Goal: Task Accomplishment & Management: Use online tool/utility

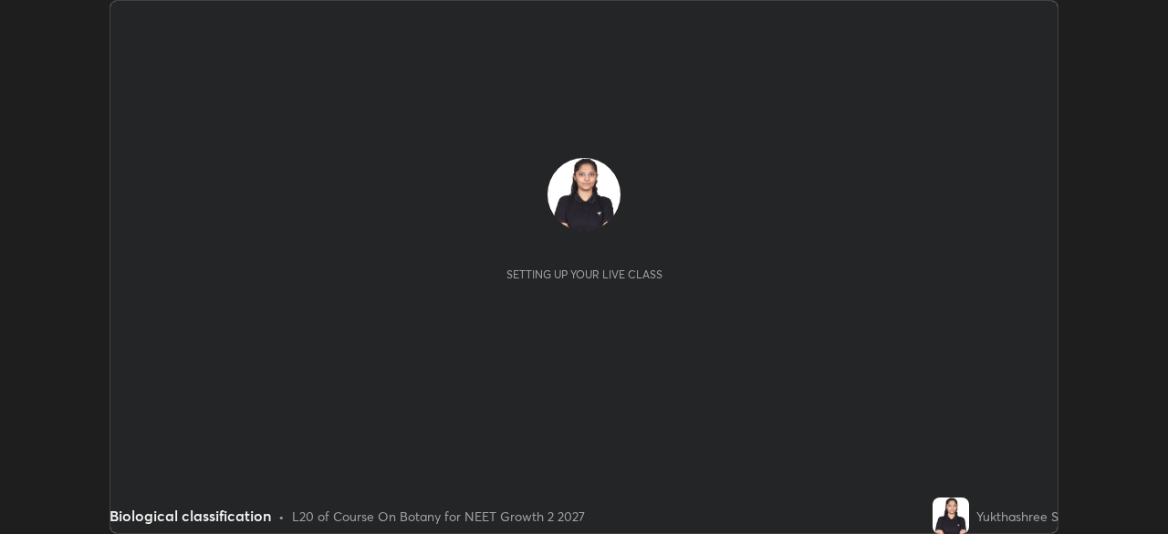
scroll to position [534, 1167]
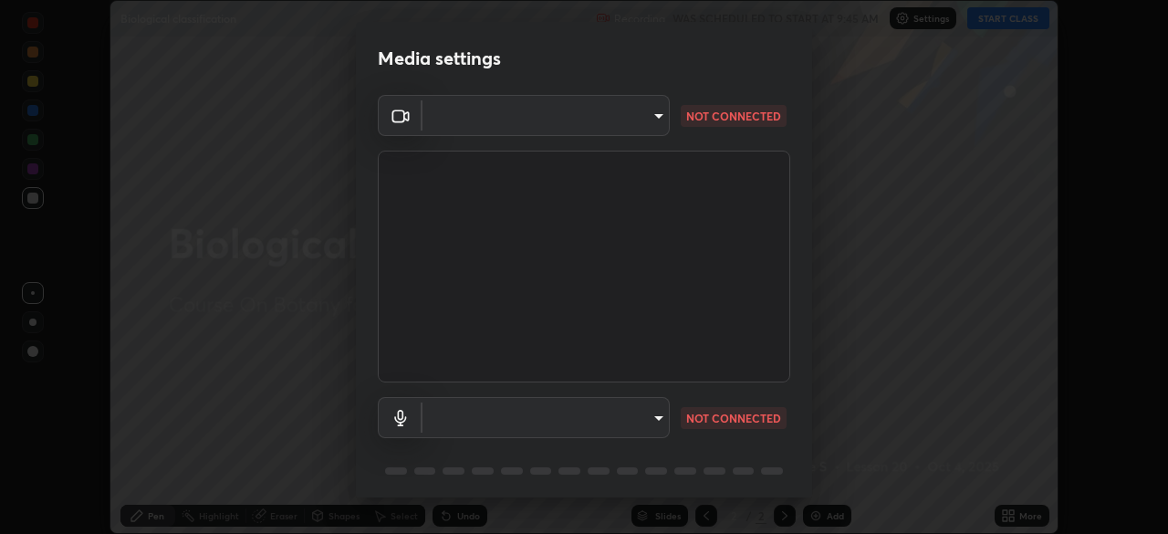
type input "f980875124209cf85bbf3f3452d6382f644449d4b80ed3042153ab235f4cb748"
type input "5fa097388a4fcdee07a10247f1d425762d8a7ac056759a89de49364f83e6b3d5"
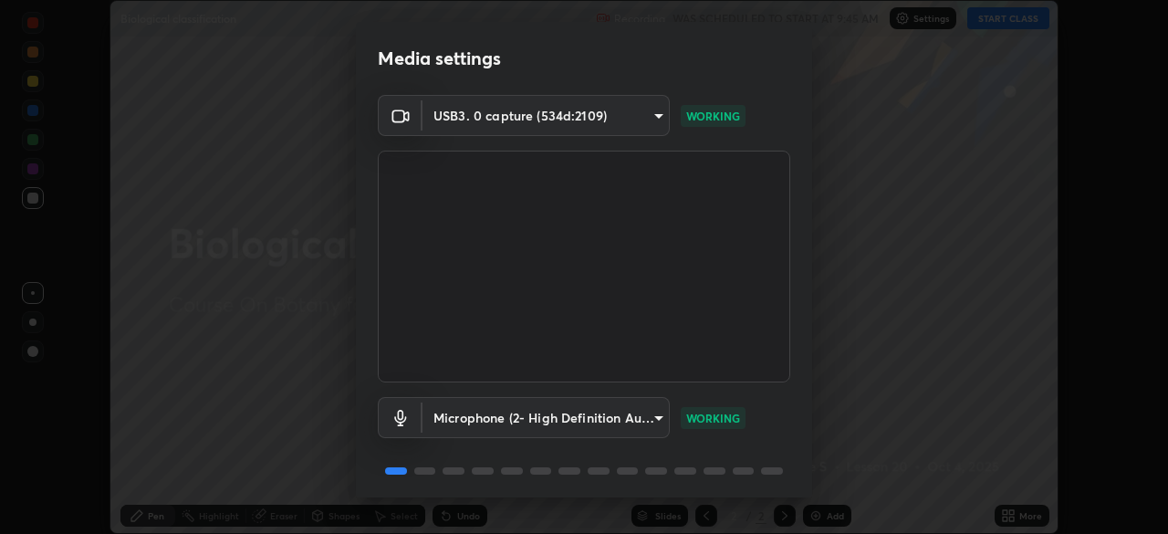
scroll to position [65, 0]
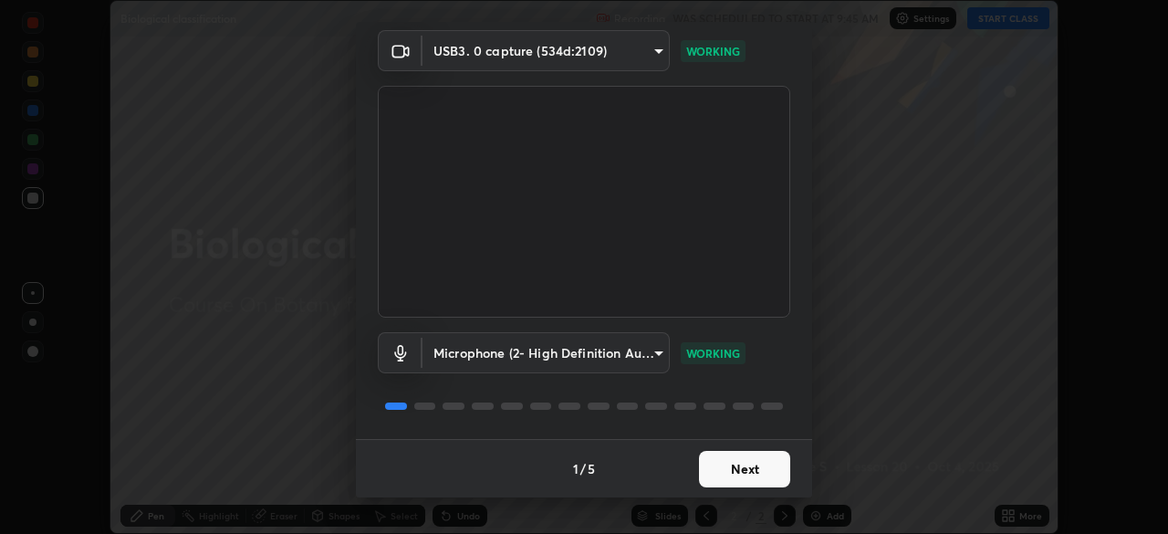
click at [738, 461] on button "Next" at bounding box center [744, 469] width 91 height 37
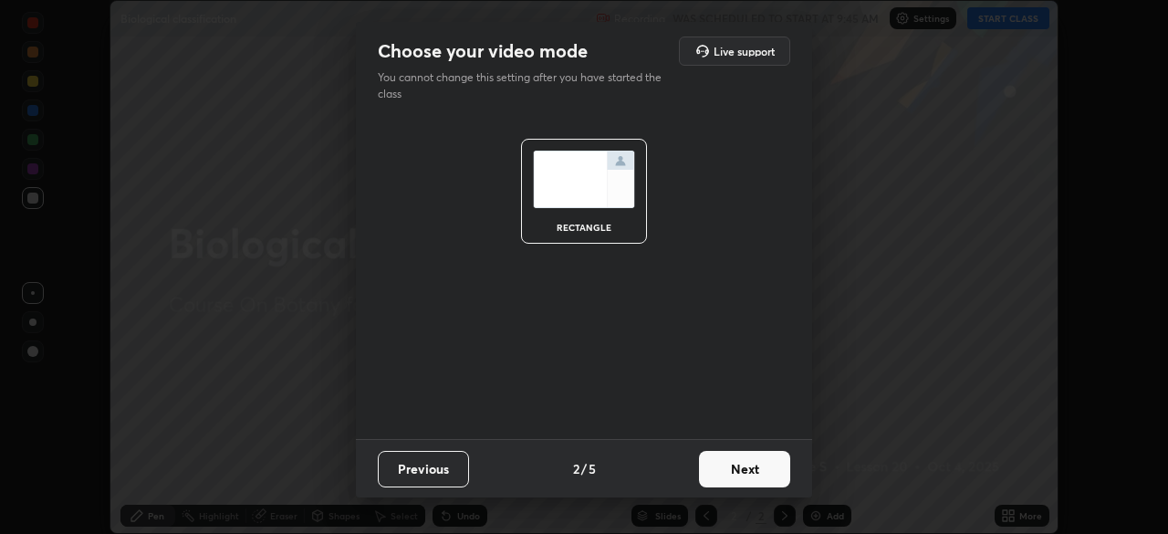
scroll to position [0, 0]
click at [741, 466] on button "Next" at bounding box center [744, 469] width 91 height 37
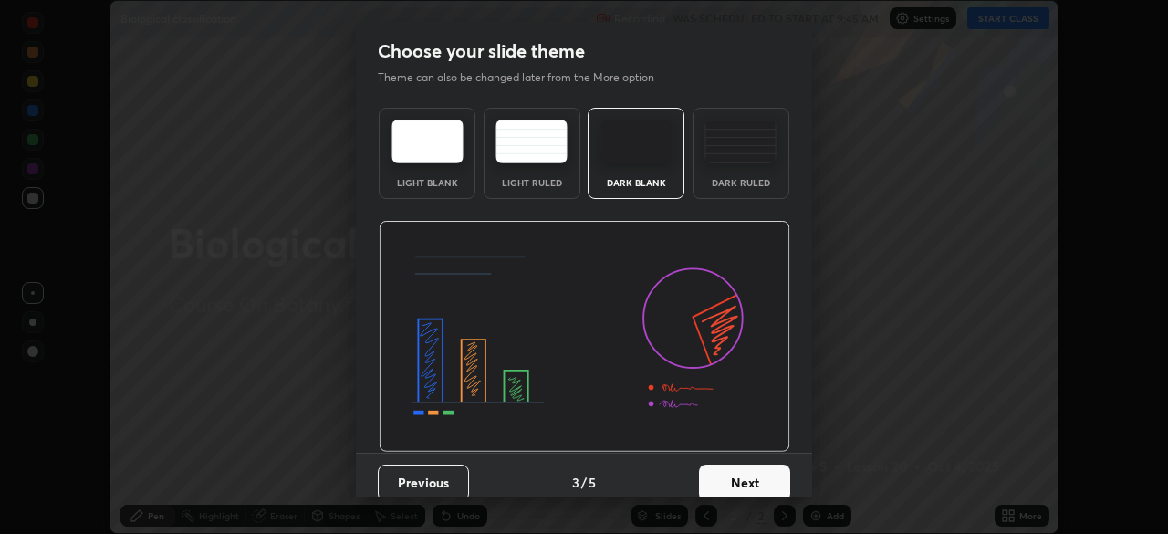
click at [750, 469] on button "Next" at bounding box center [744, 483] width 91 height 37
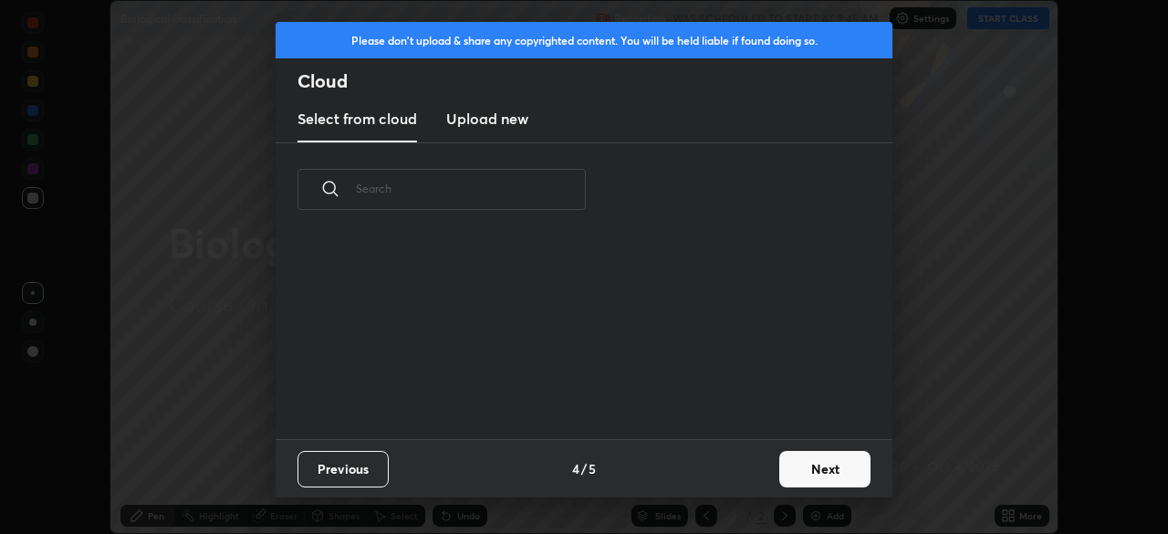
click at [803, 474] on button "Next" at bounding box center [825, 469] width 91 height 37
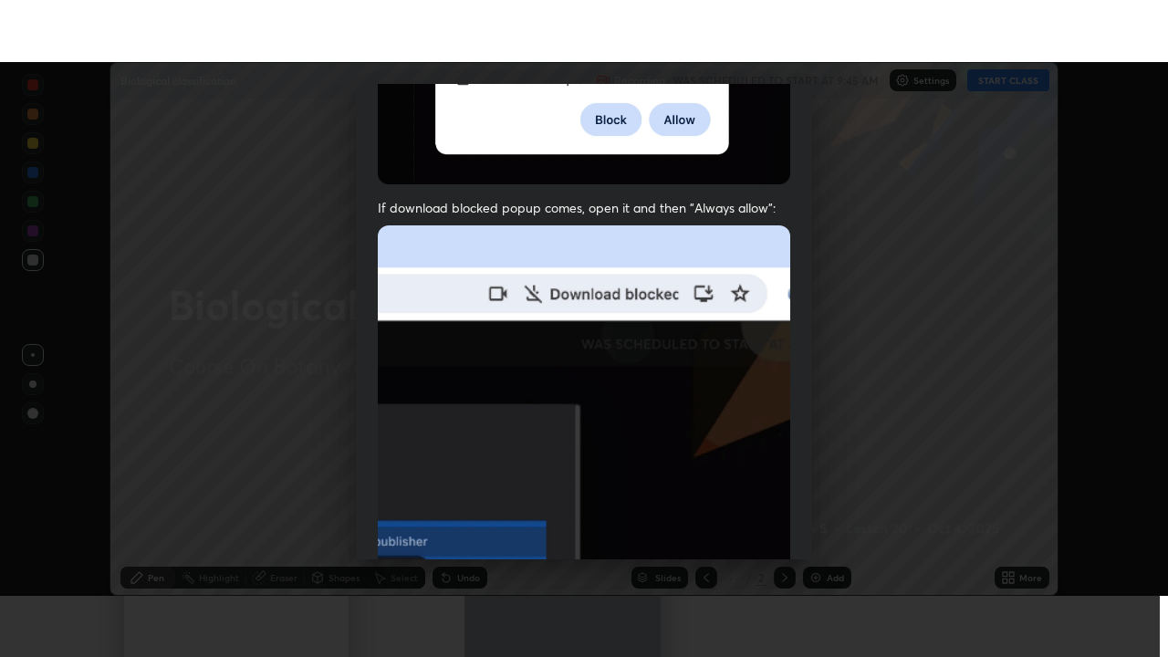
scroll to position [437, 0]
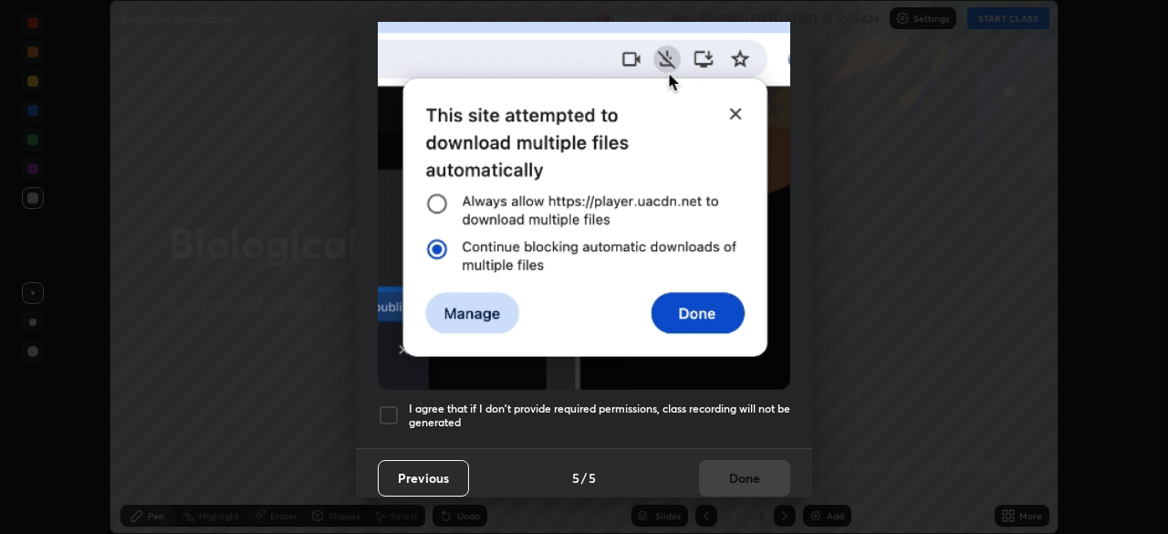
click at [391, 405] on div at bounding box center [389, 415] width 22 height 22
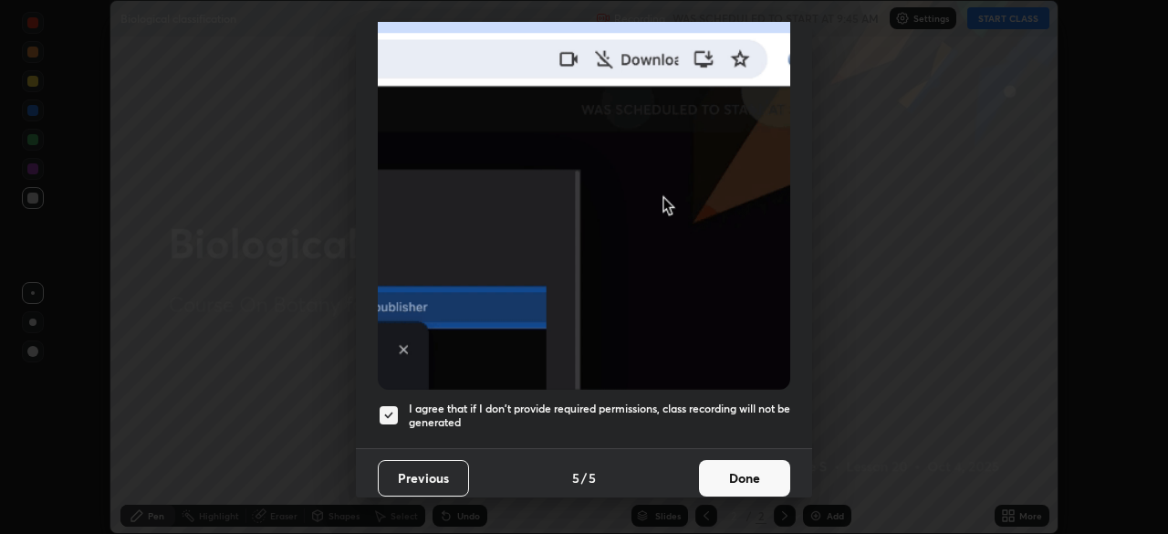
click at [761, 466] on button "Done" at bounding box center [744, 478] width 91 height 37
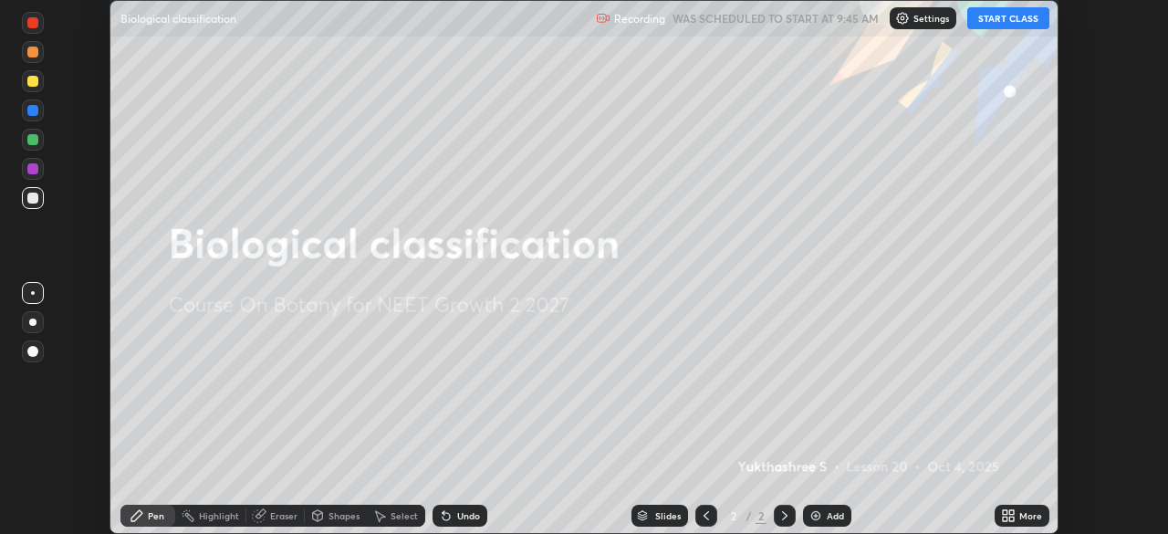
click at [1006, 14] on button "START CLASS" at bounding box center [1009, 18] width 82 height 22
click at [1037, 516] on div "More" at bounding box center [1031, 515] width 23 height 9
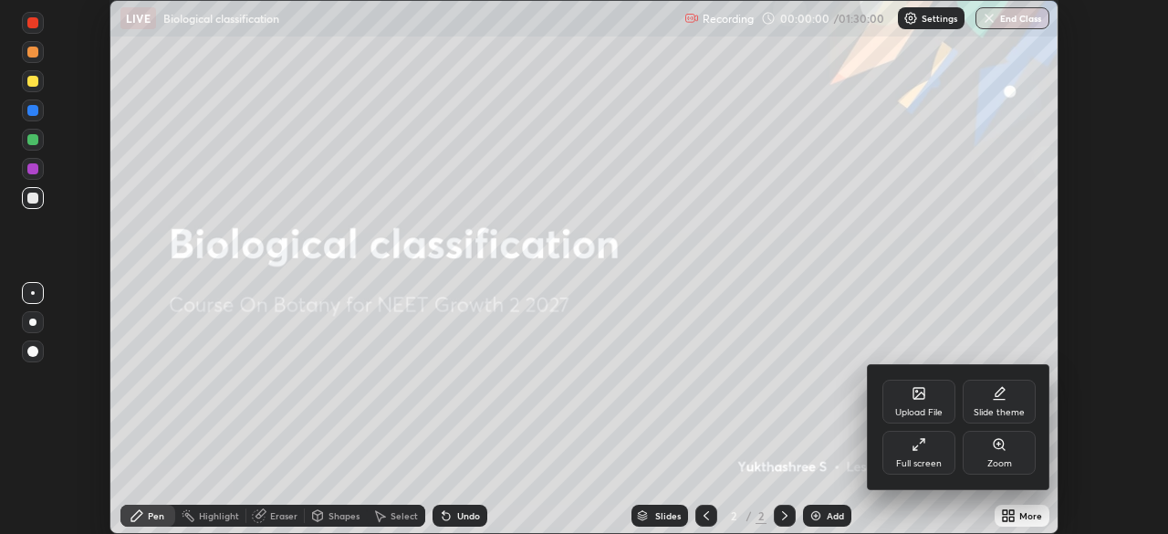
click at [922, 441] on icon at bounding box center [922, 441] width 5 height 5
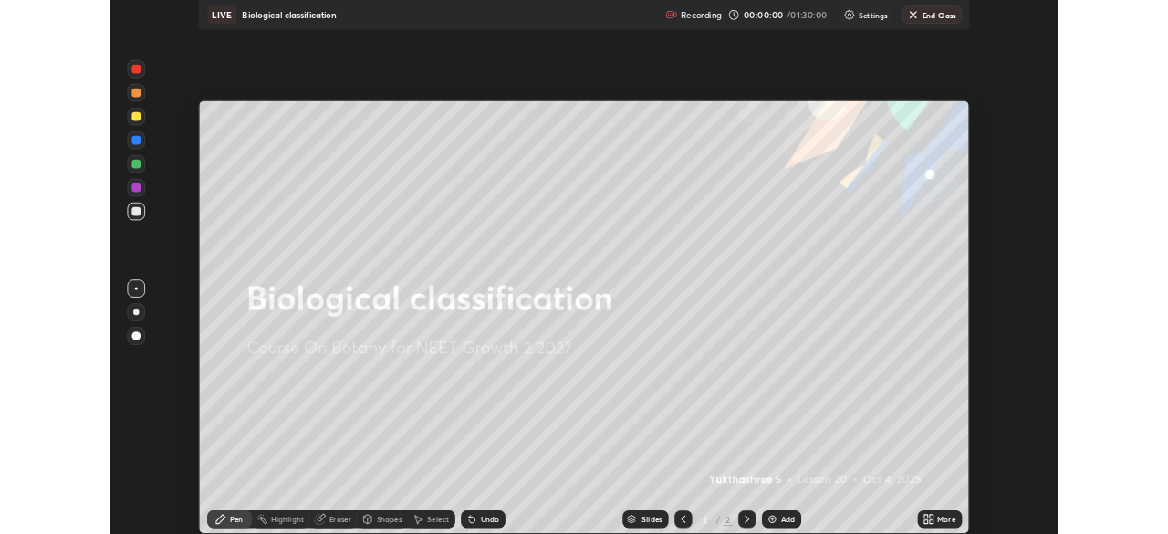
scroll to position [657, 1168]
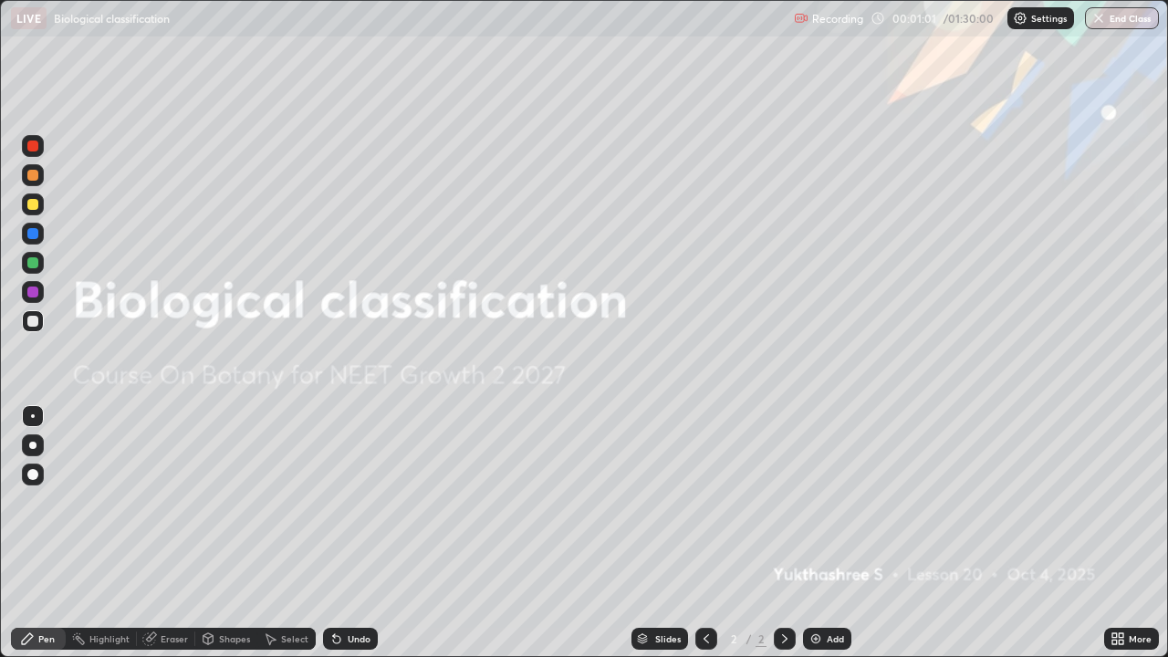
click at [1129, 533] on div "More" at bounding box center [1140, 638] width 23 height 9
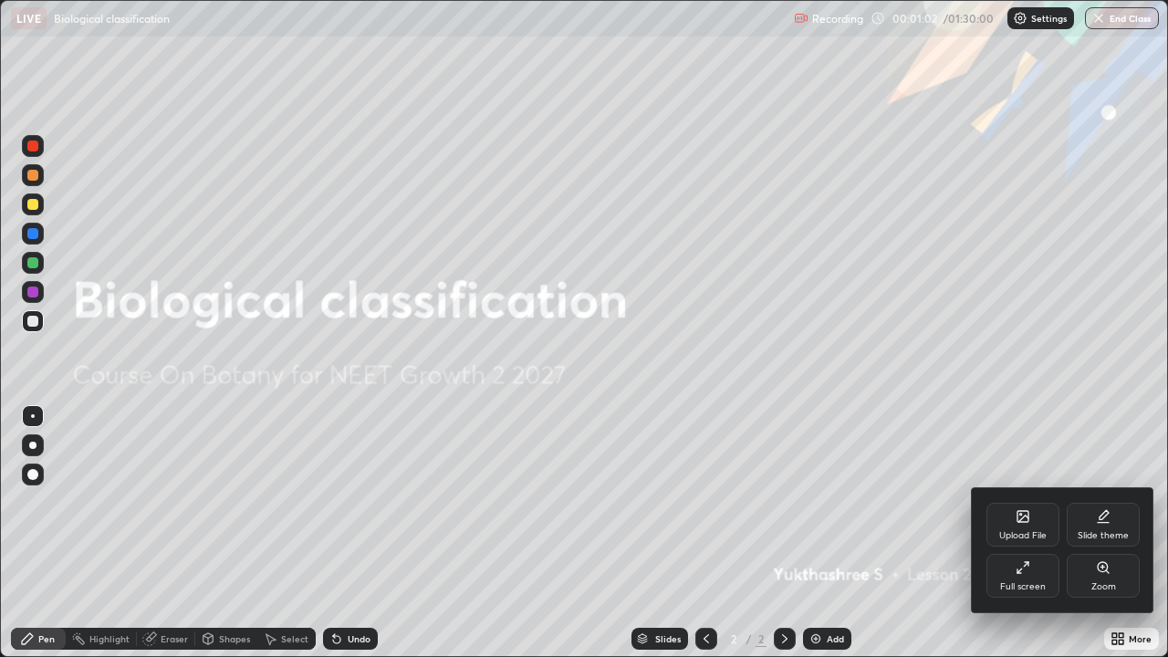
click at [1118, 533] on div "Slide theme" at bounding box center [1103, 535] width 51 height 9
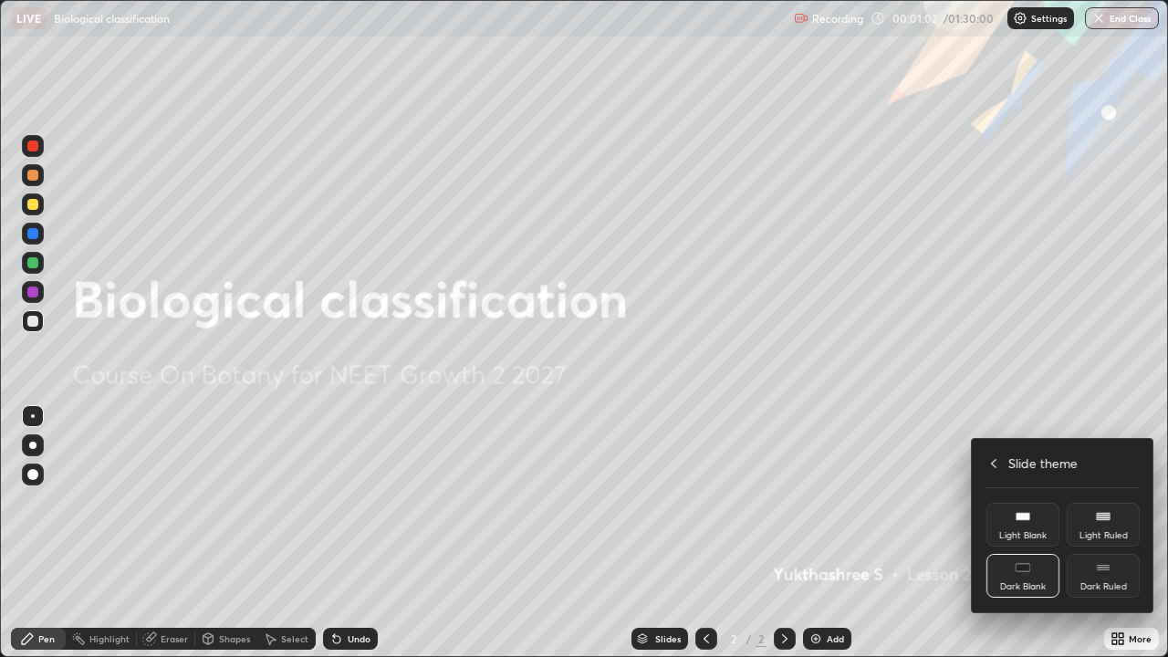
click at [1108, 533] on div "Dark Ruled" at bounding box center [1104, 586] width 47 height 9
click at [906, 533] on div at bounding box center [584, 328] width 1168 height 657
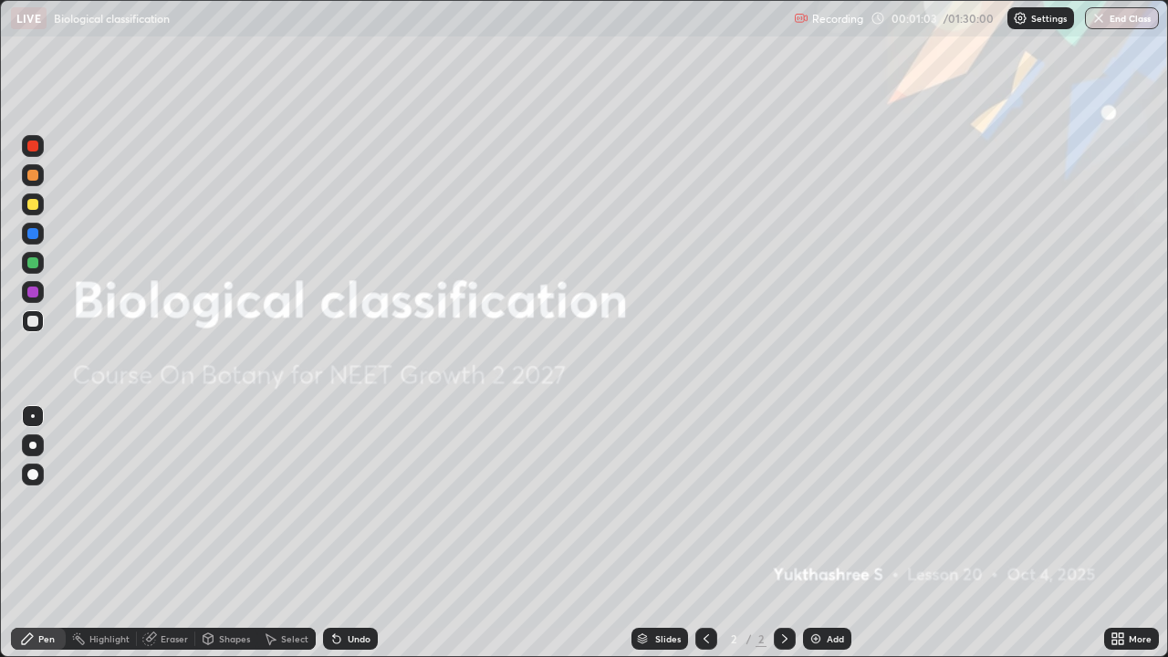
click at [826, 533] on div "Add" at bounding box center [827, 639] width 48 height 22
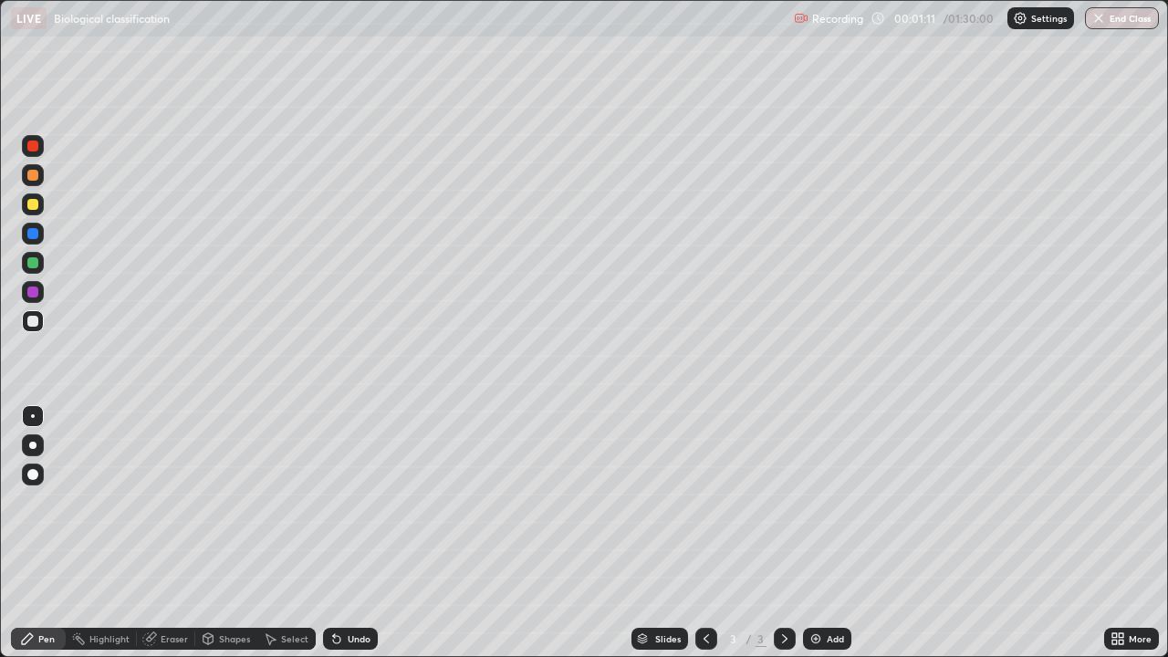
click at [32, 145] on div at bounding box center [32, 146] width 11 height 11
click at [37, 322] on div at bounding box center [32, 321] width 11 height 11
click at [31, 147] on div at bounding box center [32, 146] width 11 height 11
click at [32, 176] on div at bounding box center [32, 175] width 11 height 11
click at [33, 149] on div at bounding box center [32, 146] width 11 height 11
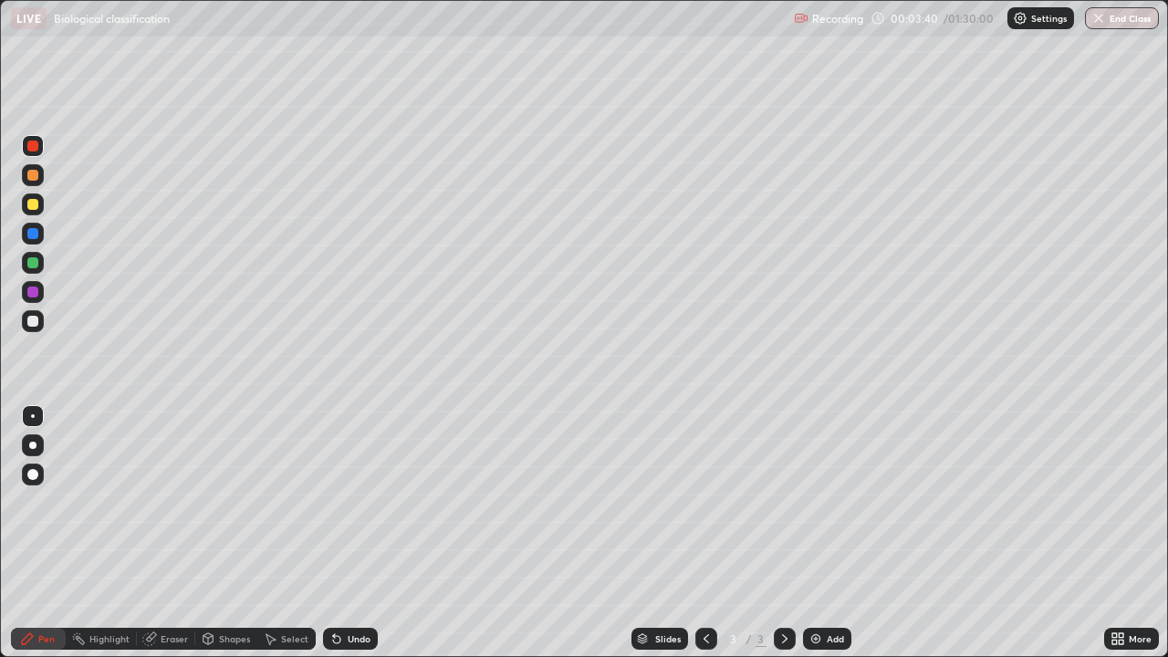
click at [1127, 533] on div "More" at bounding box center [1132, 639] width 55 height 22
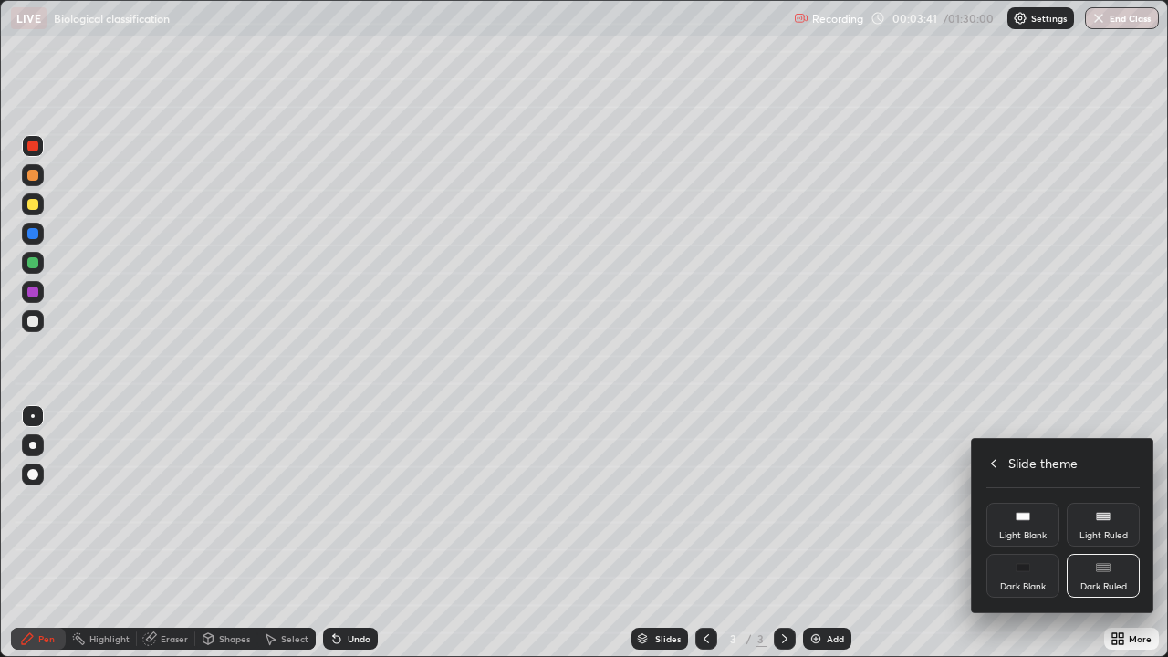
click at [1003, 472] on div "Slide theme" at bounding box center [1063, 463] width 153 height 19
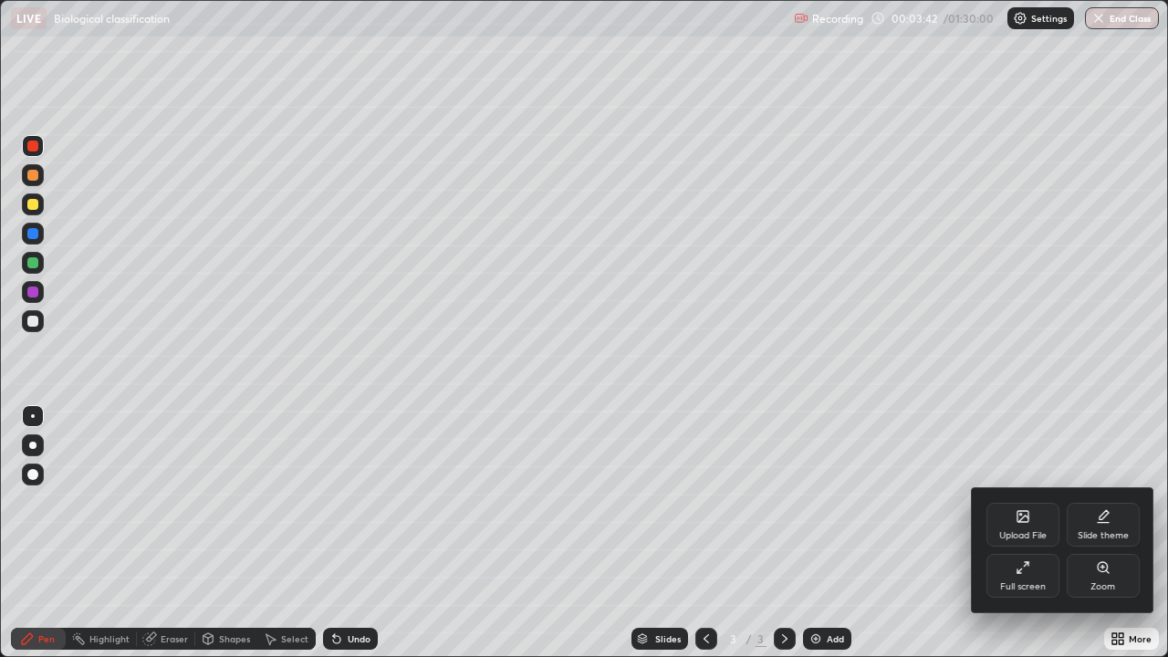
click at [1027, 533] on icon at bounding box center [1023, 567] width 15 height 15
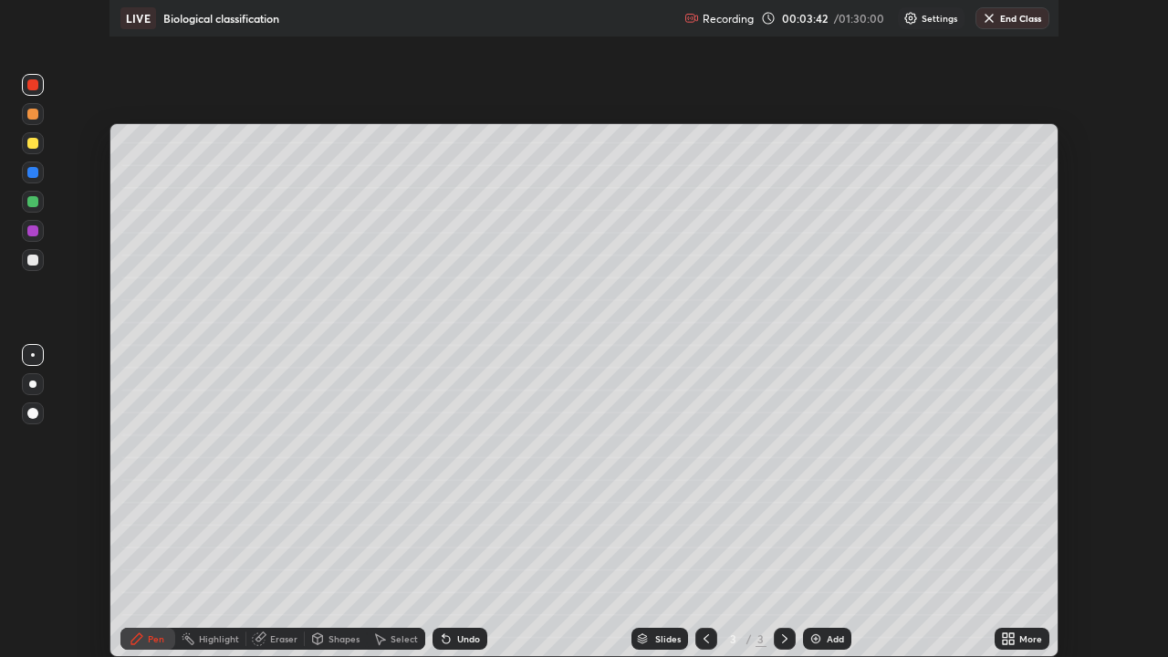
scroll to position [90748, 90113]
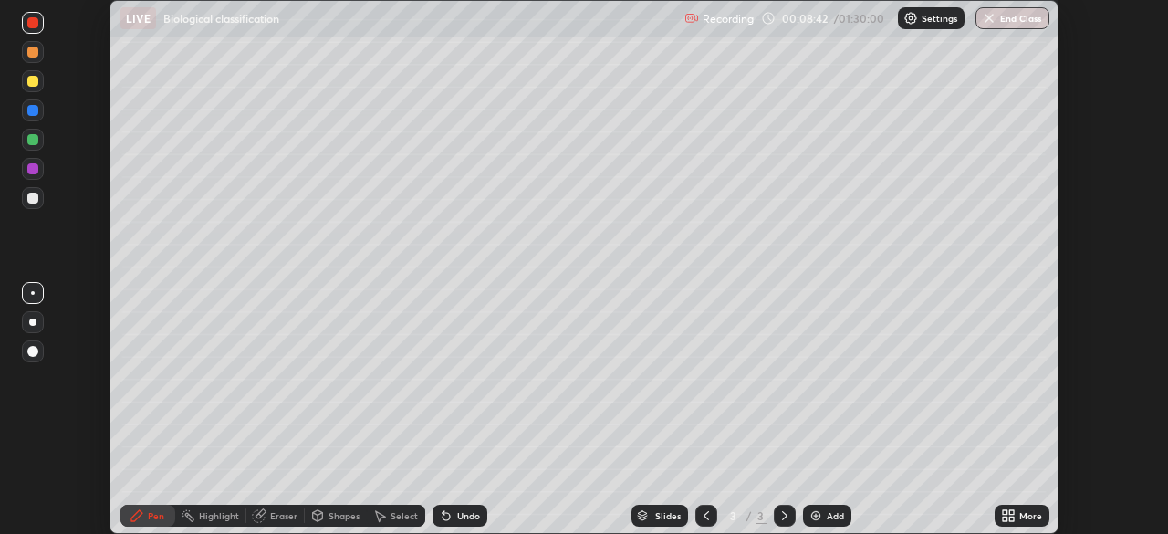
click at [1011, 512] on icon at bounding box center [1012, 512] width 5 height 5
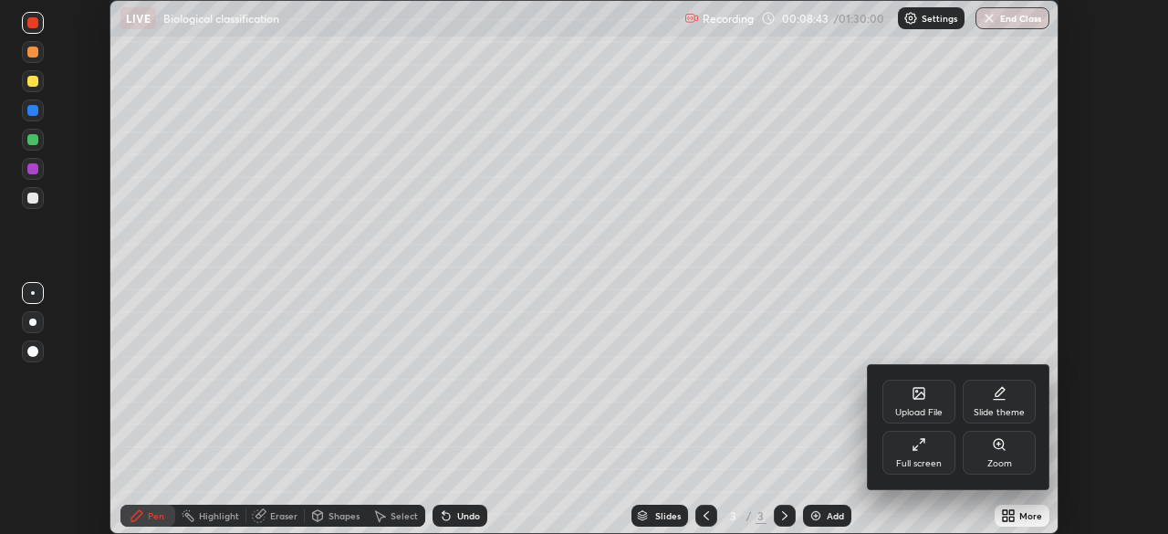
click at [918, 449] on icon at bounding box center [919, 444] width 15 height 15
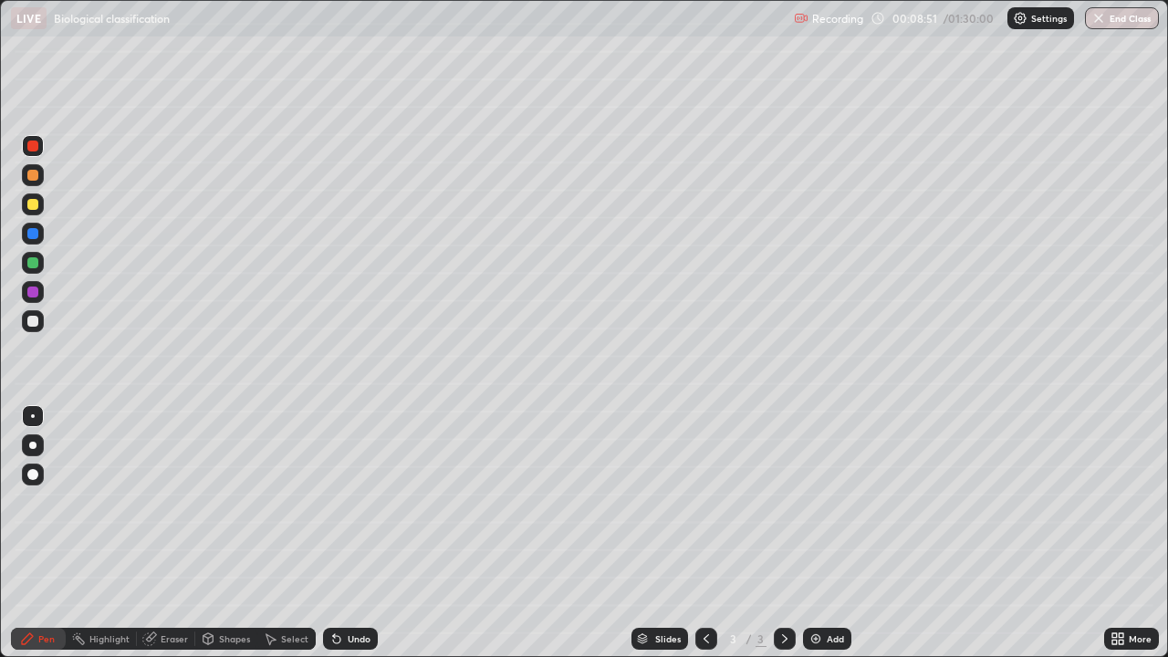
click at [32, 174] on div at bounding box center [32, 175] width 11 height 11
click at [348, 533] on div "Undo" at bounding box center [359, 638] width 23 height 9
click at [26, 156] on div at bounding box center [33, 146] width 22 height 22
click at [344, 533] on div "Undo" at bounding box center [350, 639] width 55 height 22
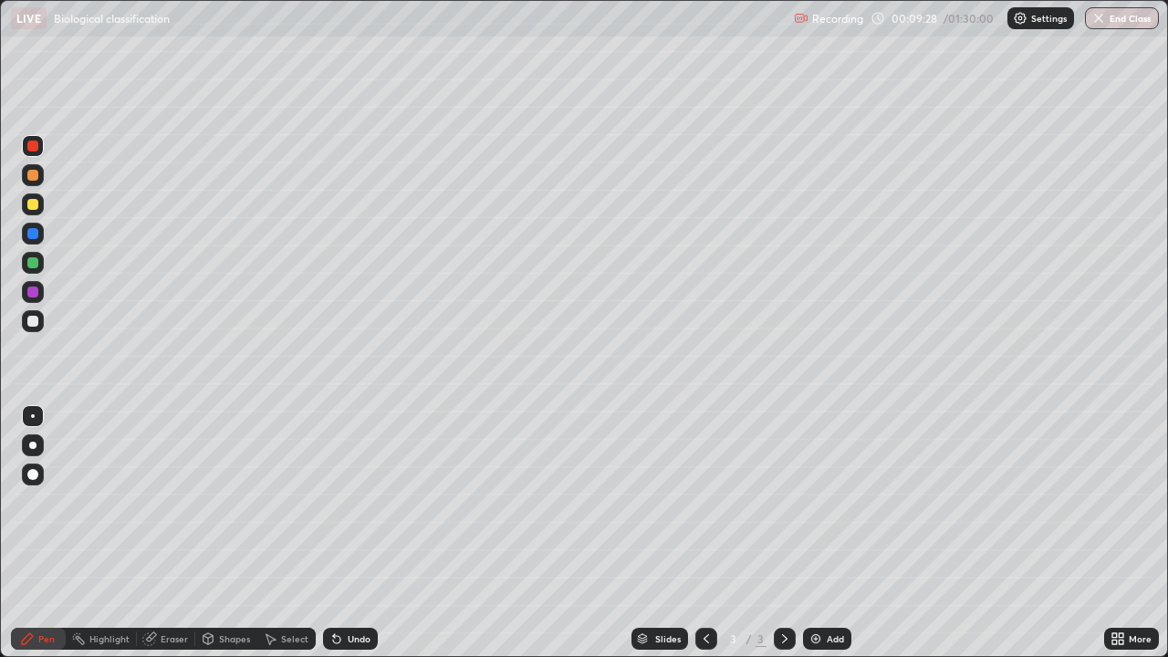
click at [334, 533] on icon at bounding box center [336, 639] width 7 height 7
click at [342, 533] on div "Undo" at bounding box center [350, 639] width 55 height 22
click at [350, 533] on div "Undo" at bounding box center [359, 638] width 23 height 9
click at [157, 533] on div "Eraser" at bounding box center [166, 639] width 58 height 22
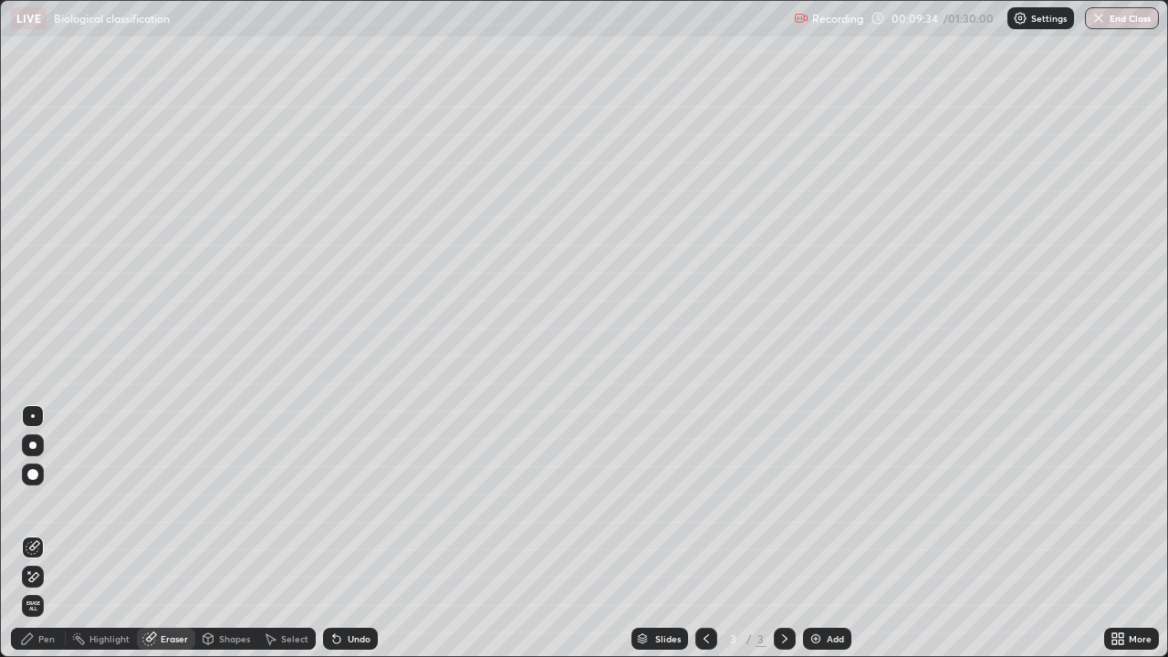
click at [43, 533] on div at bounding box center [33, 577] width 22 height 22
click at [42, 533] on div "Pen" at bounding box center [38, 639] width 55 height 22
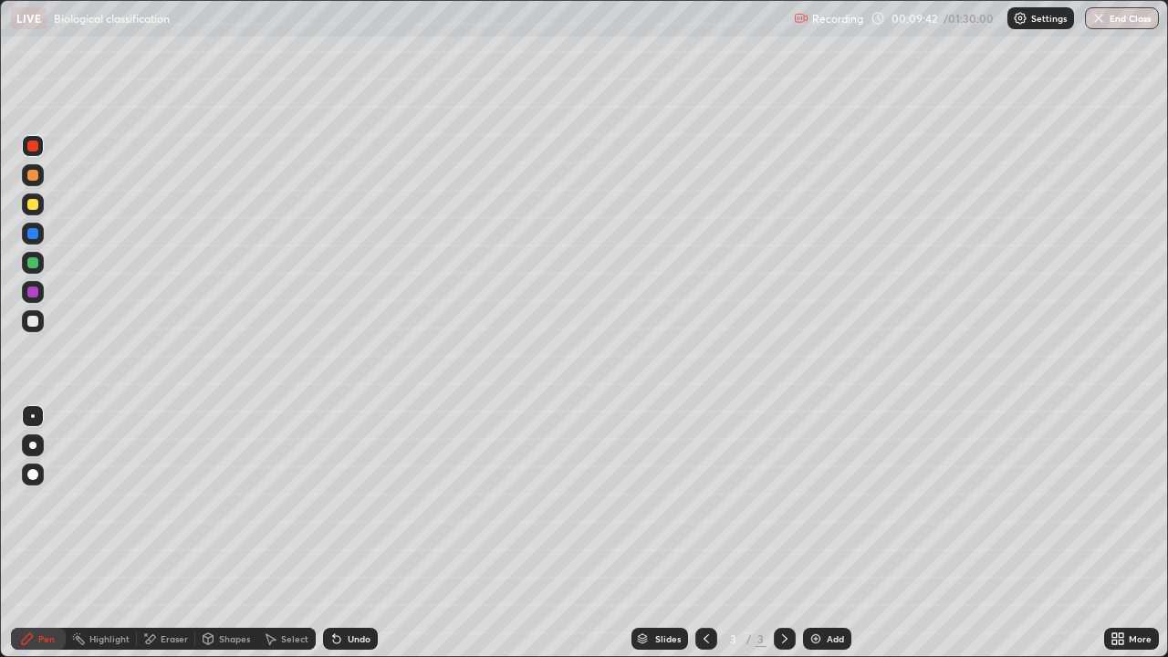
click at [27, 176] on div at bounding box center [32, 175] width 11 height 11
click at [333, 533] on icon at bounding box center [334, 635] width 2 height 2
click at [348, 533] on div "Undo" at bounding box center [359, 638] width 23 height 9
click at [816, 533] on img at bounding box center [816, 639] width 15 height 15
click at [41, 141] on div at bounding box center [33, 146] width 22 height 22
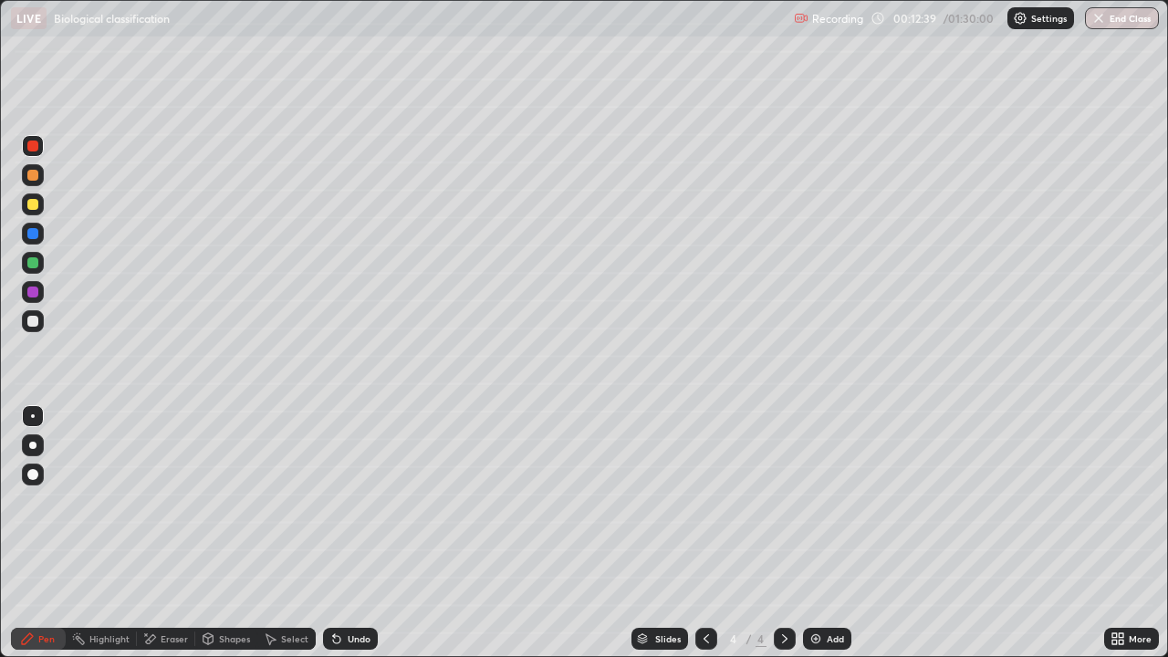
click at [32, 180] on div at bounding box center [32, 175] width 11 height 11
click at [1133, 533] on div "More" at bounding box center [1140, 638] width 23 height 9
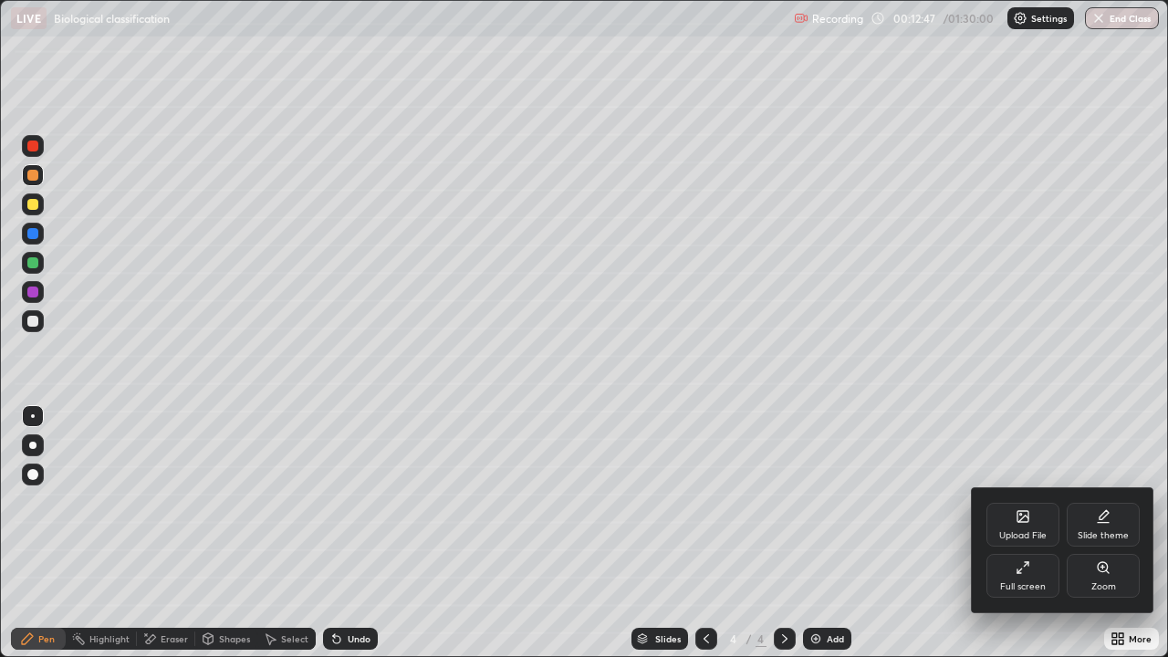
click at [1023, 533] on div "Full screen" at bounding box center [1023, 586] width 46 height 9
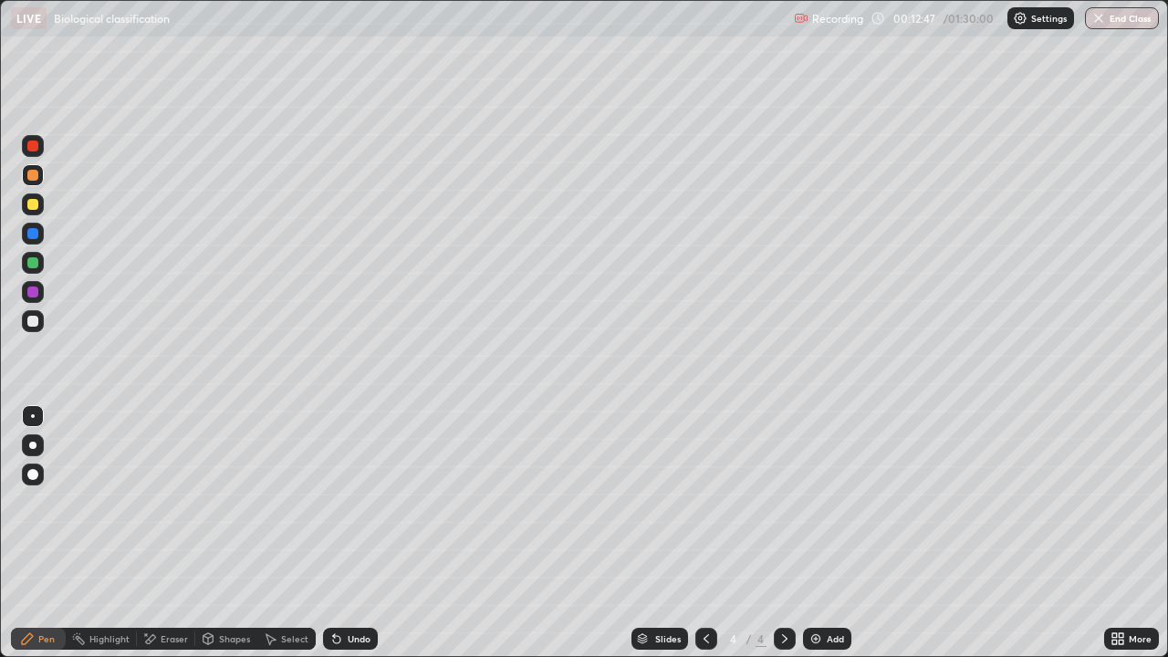
scroll to position [90748, 90113]
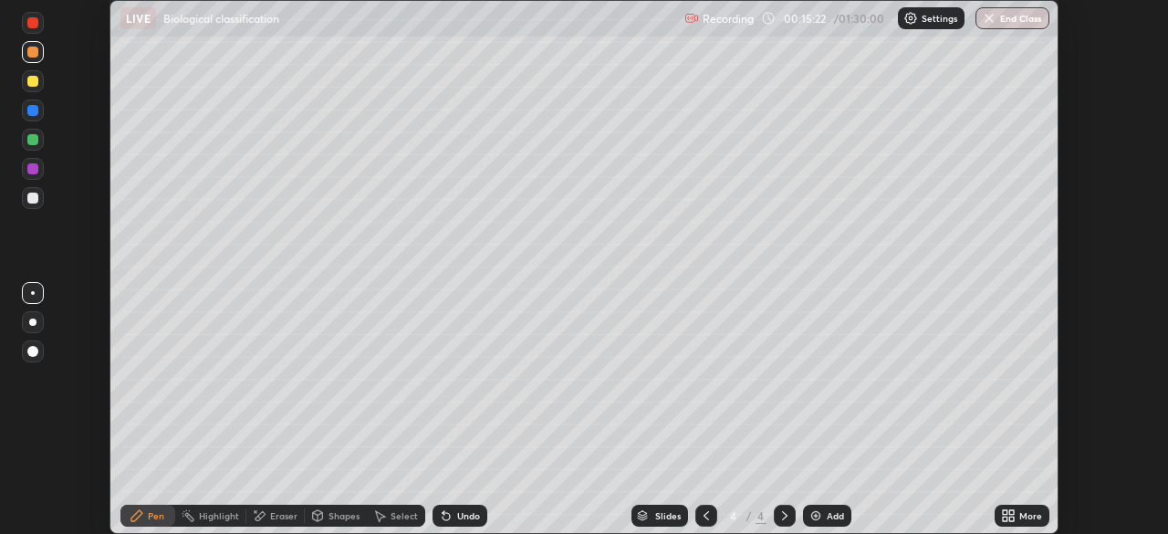
click at [1011, 512] on icon at bounding box center [1012, 512] width 5 height 5
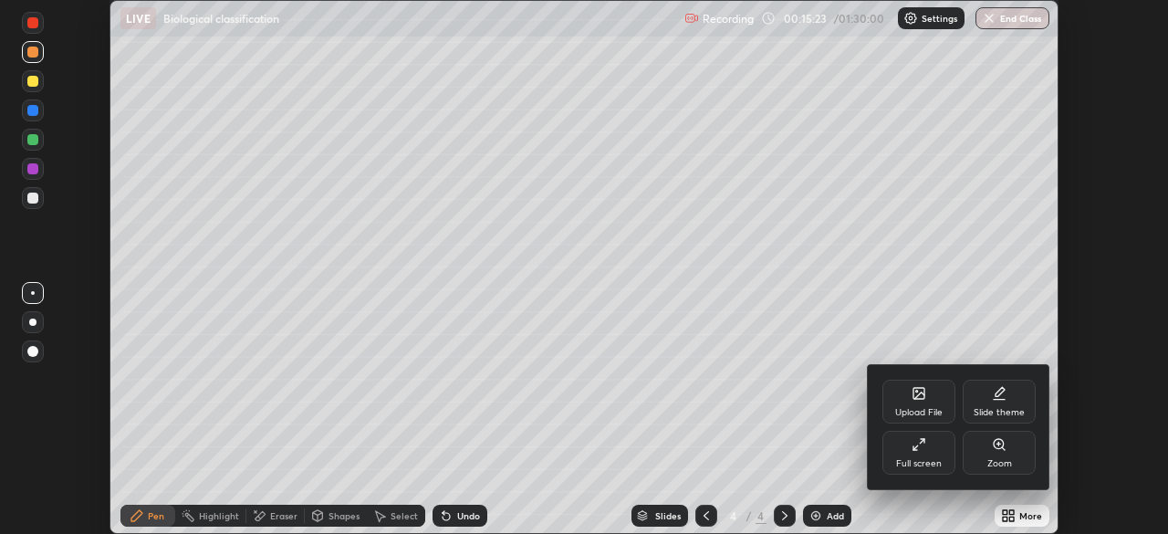
click at [916, 447] on icon at bounding box center [916, 447] width 5 height 5
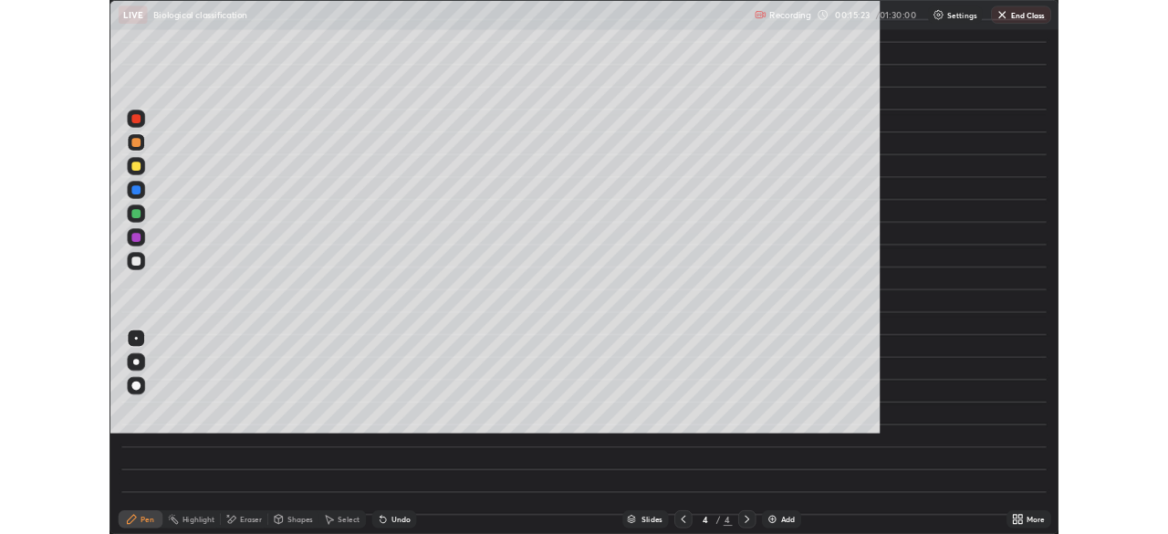
scroll to position [657, 1168]
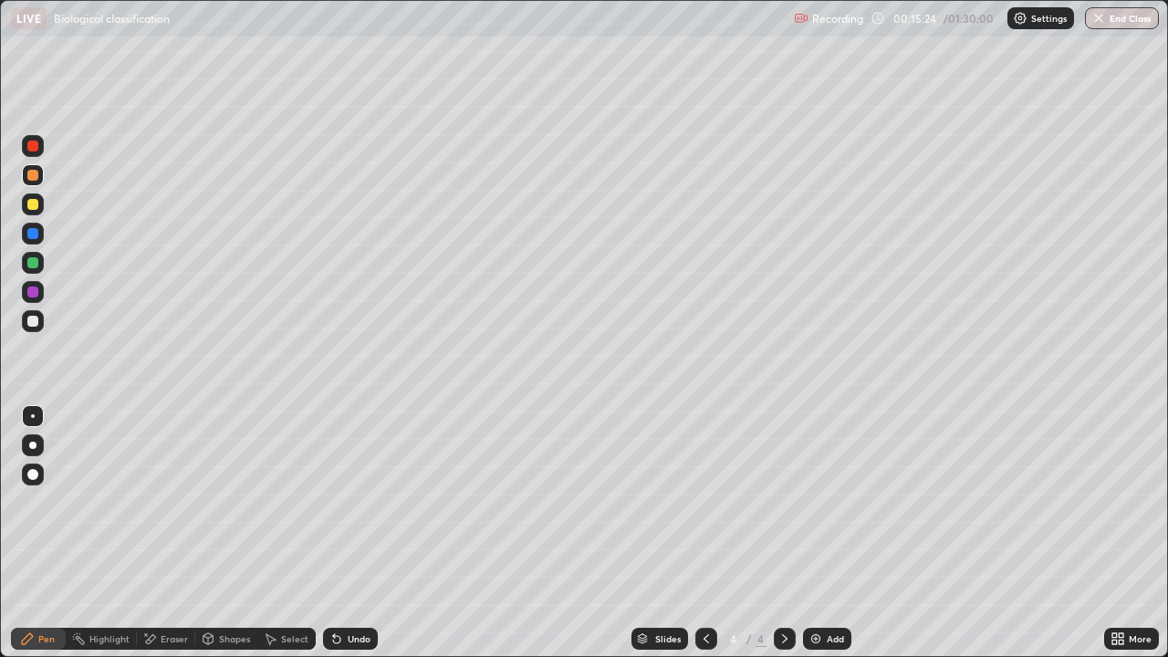
click at [32, 205] on div at bounding box center [32, 204] width 11 height 11
click at [37, 145] on div at bounding box center [32, 146] width 11 height 11
click at [33, 175] on div at bounding box center [32, 175] width 11 height 11
click at [33, 142] on div at bounding box center [32, 146] width 11 height 11
click at [34, 208] on div at bounding box center [32, 204] width 11 height 11
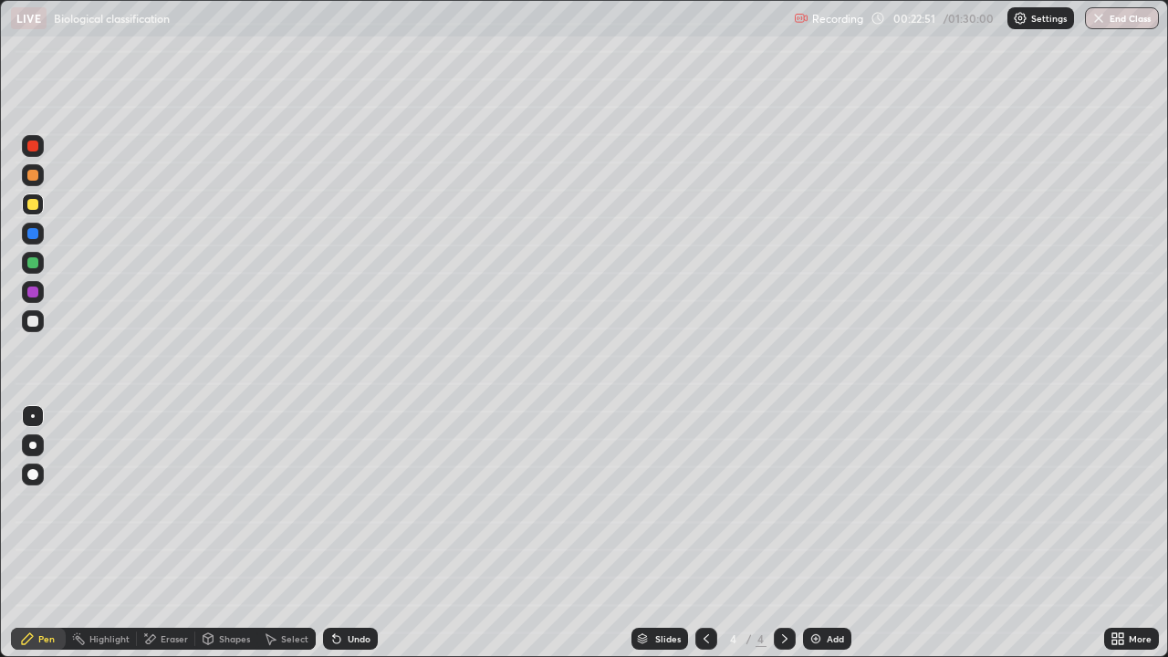
click at [29, 142] on div at bounding box center [32, 146] width 11 height 11
click at [340, 533] on icon at bounding box center [337, 639] width 15 height 15
click at [33, 208] on div at bounding box center [32, 204] width 11 height 11
click at [37, 146] on div at bounding box center [32, 146] width 11 height 11
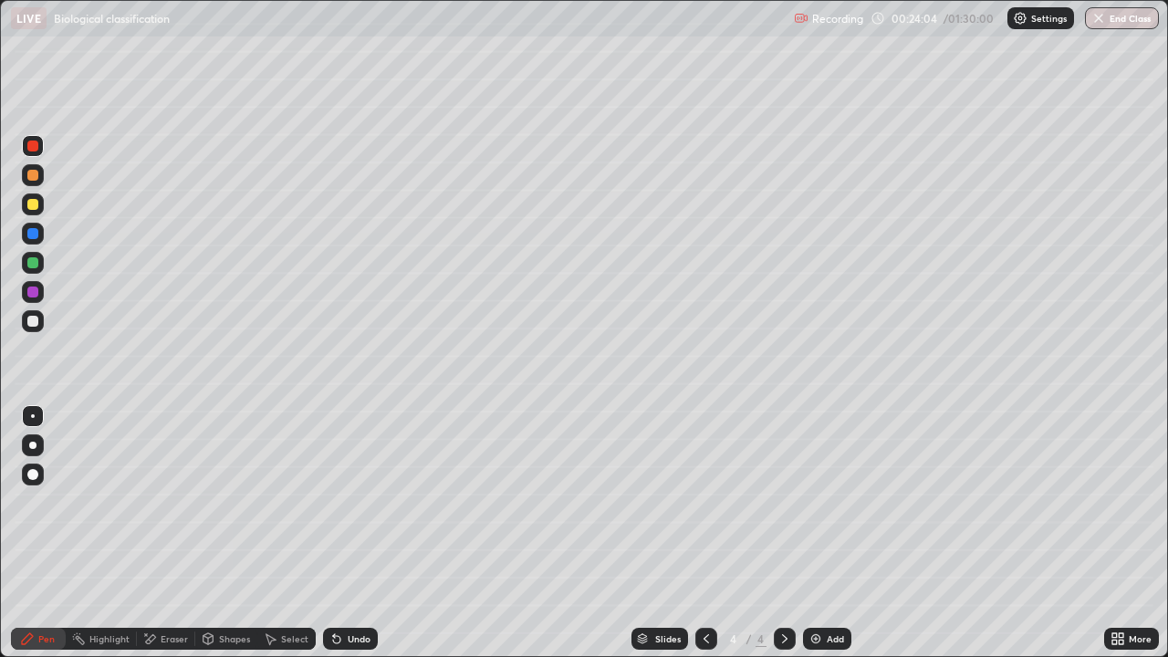
click at [31, 204] on div at bounding box center [32, 204] width 11 height 11
click at [1129, 533] on div "More" at bounding box center [1140, 638] width 23 height 9
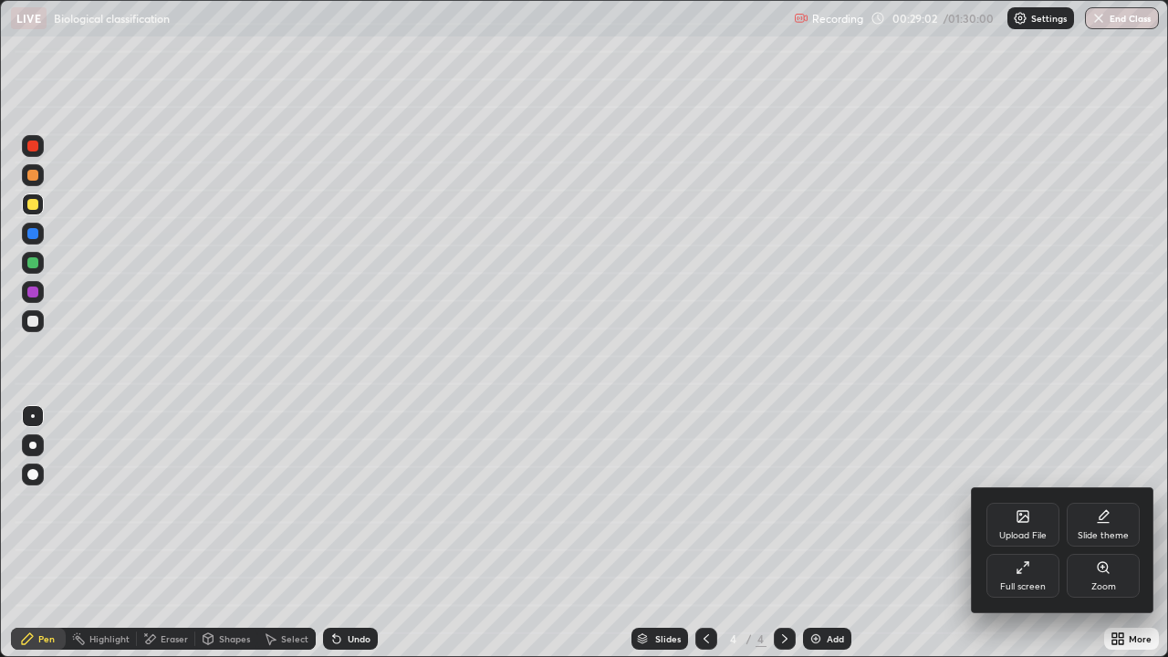
click at [1024, 533] on div "Full screen" at bounding box center [1023, 586] width 46 height 9
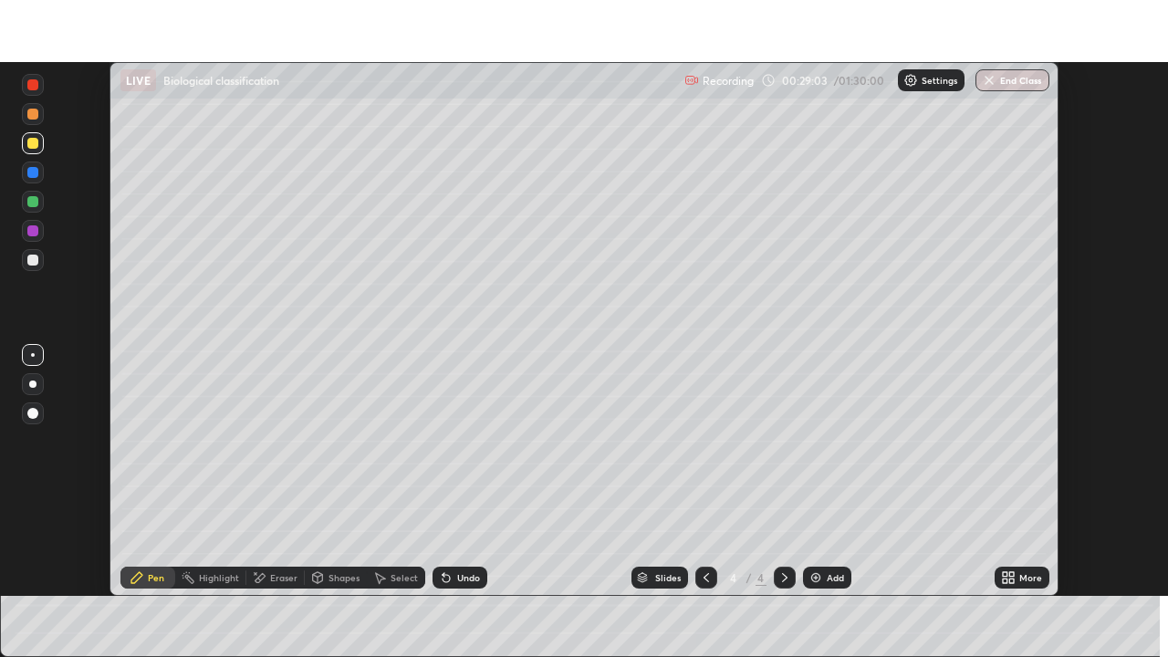
scroll to position [90748, 90113]
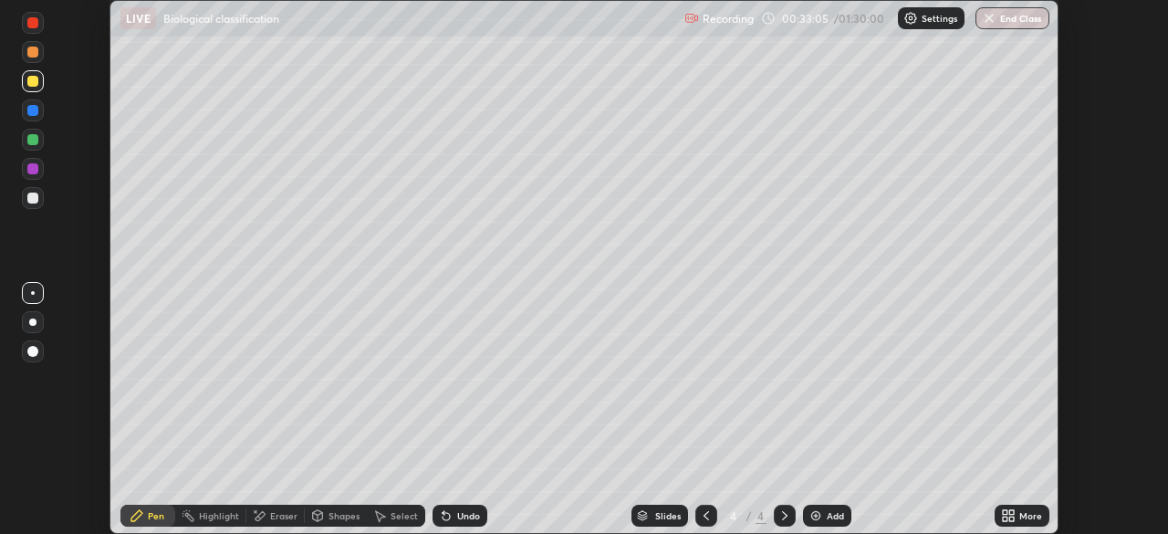
click at [1026, 518] on div "More" at bounding box center [1031, 515] width 23 height 9
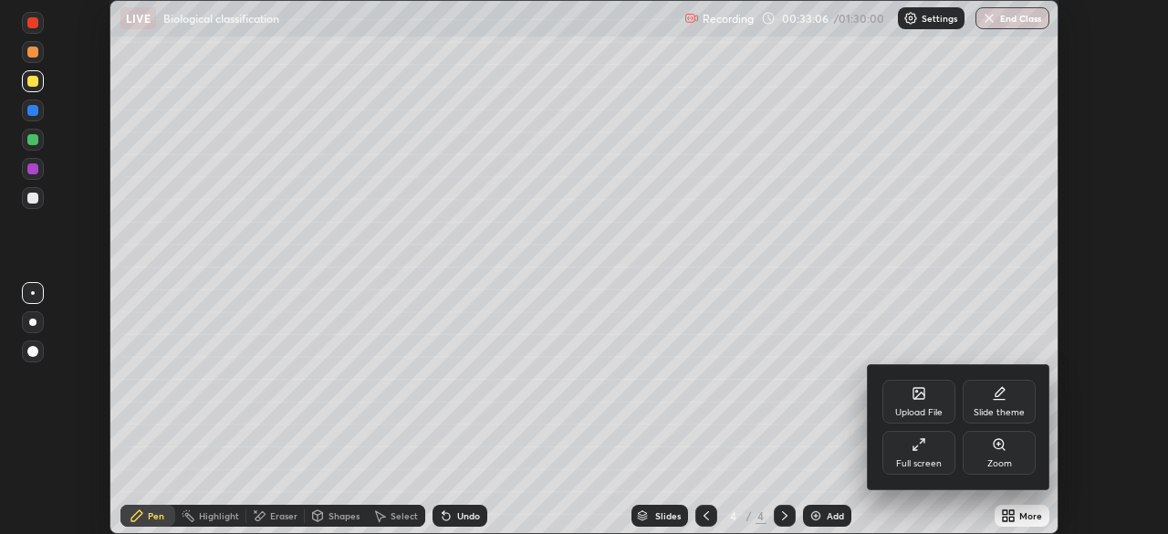
click at [921, 452] on div "Full screen" at bounding box center [919, 453] width 73 height 44
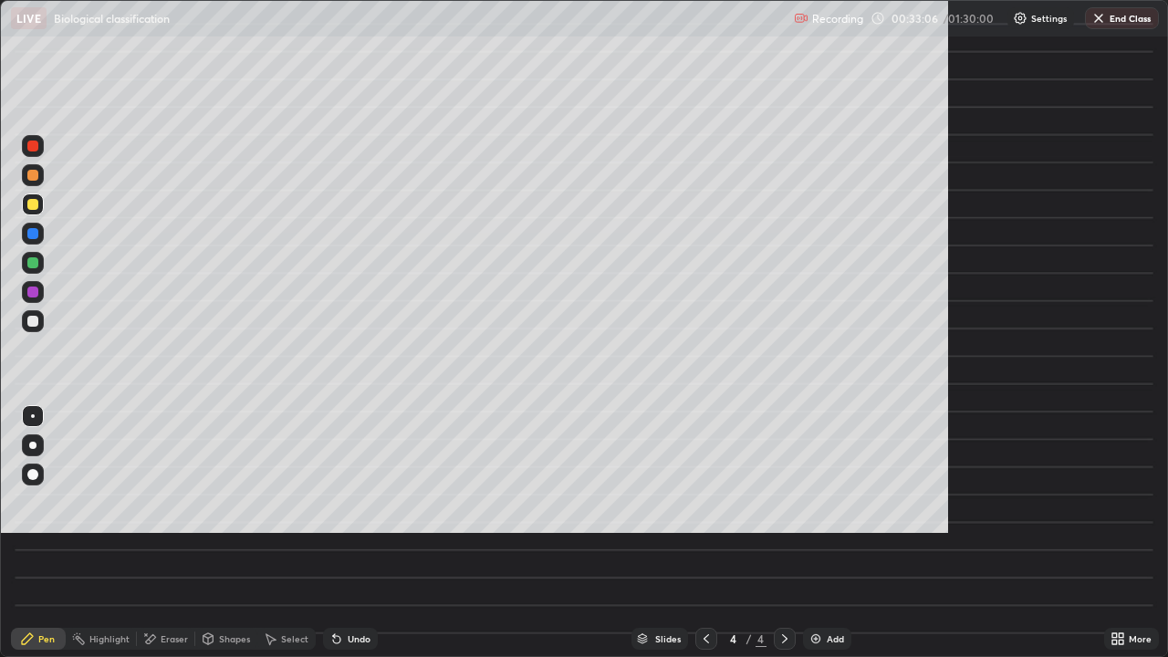
scroll to position [657, 1168]
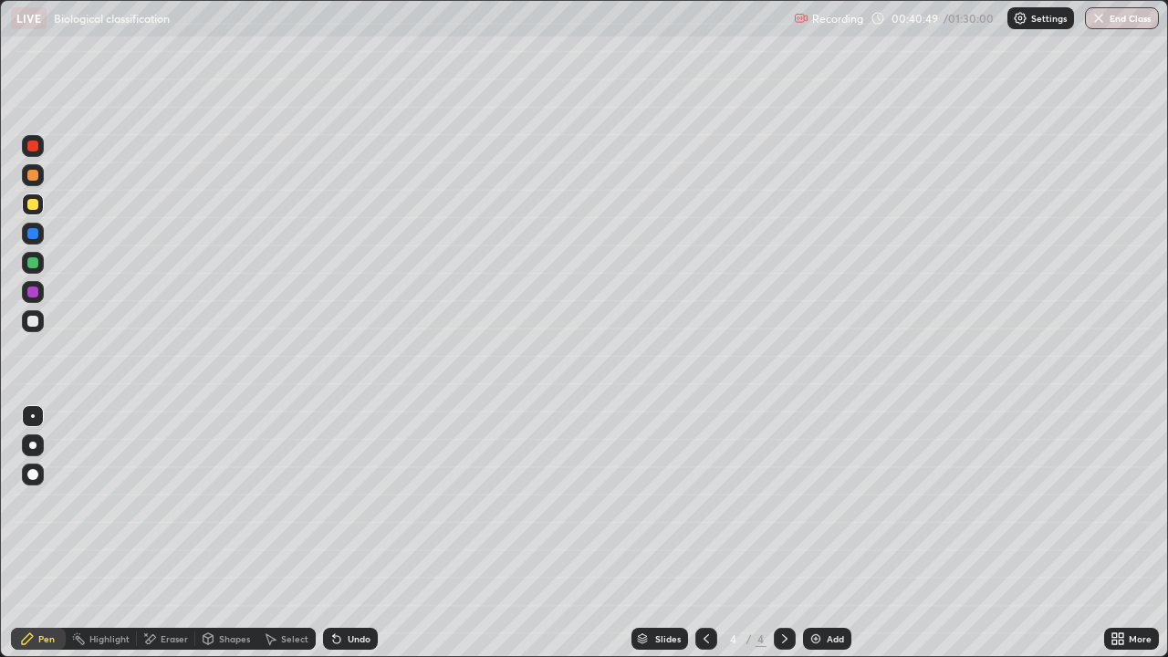
click at [28, 151] on div at bounding box center [32, 146] width 11 height 11
click at [829, 533] on div "Add" at bounding box center [835, 638] width 17 height 9
click at [26, 319] on div at bounding box center [33, 321] width 22 height 22
click at [172, 533] on div "Eraser" at bounding box center [174, 638] width 27 height 9
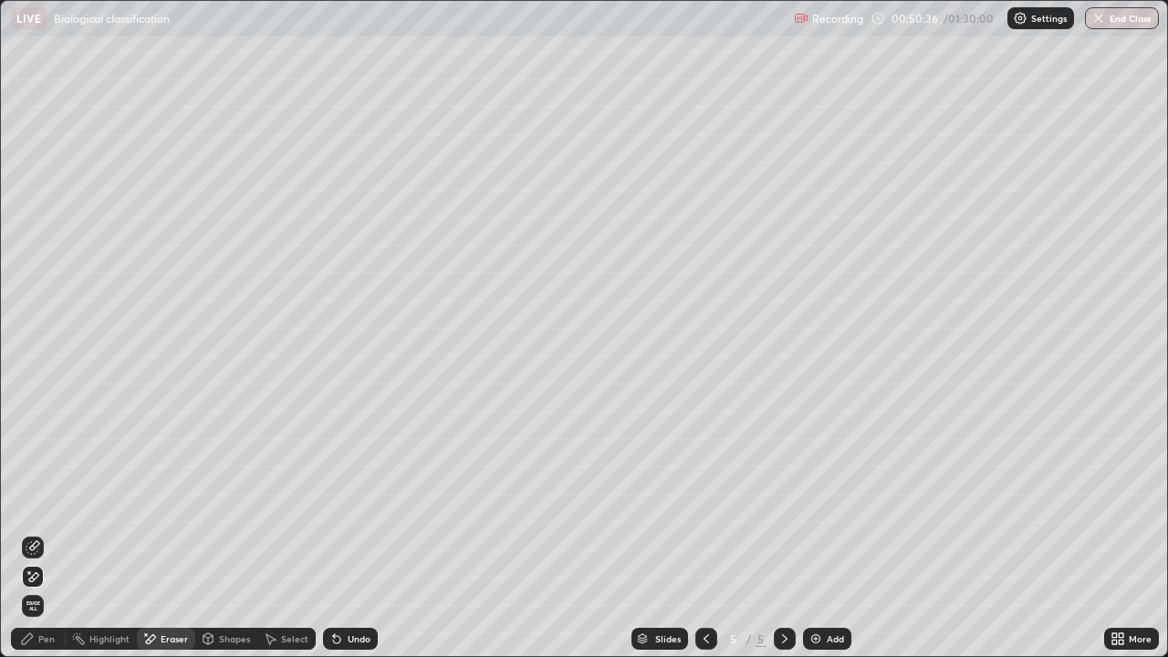
click at [39, 533] on icon at bounding box center [33, 547] width 15 height 15
click at [35, 533] on div "Pen" at bounding box center [38, 639] width 55 height 22
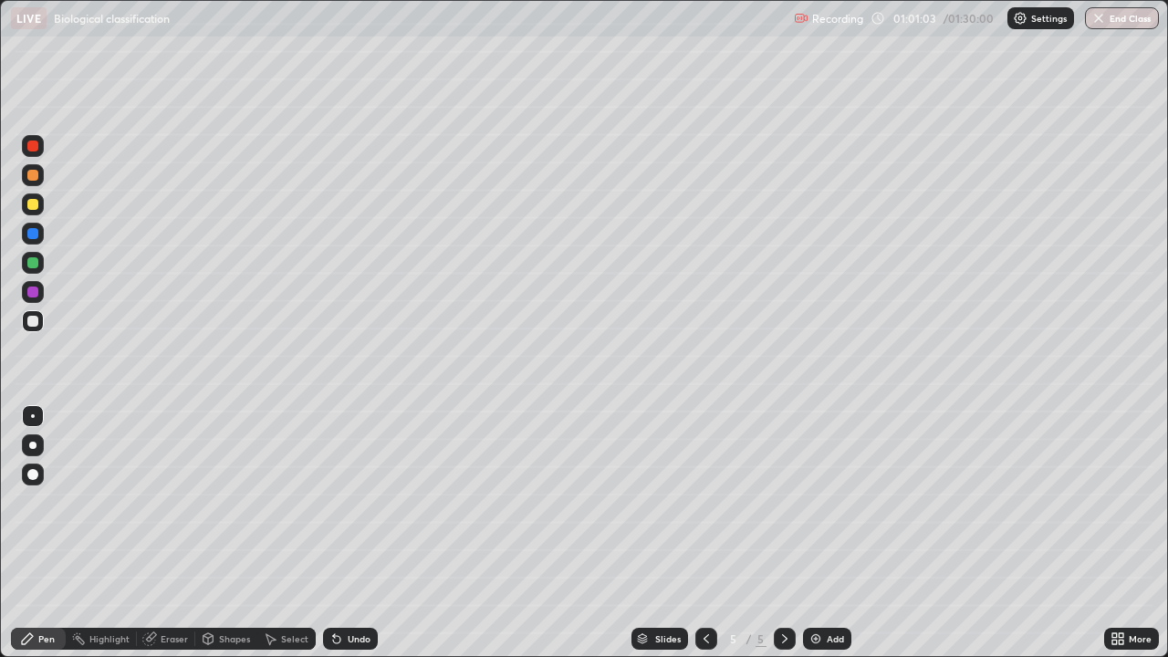
click at [32, 147] on div at bounding box center [32, 146] width 11 height 11
click at [36, 263] on div at bounding box center [32, 262] width 11 height 11
click at [34, 178] on div at bounding box center [32, 175] width 11 height 11
click at [340, 533] on icon at bounding box center [337, 639] width 15 height 15
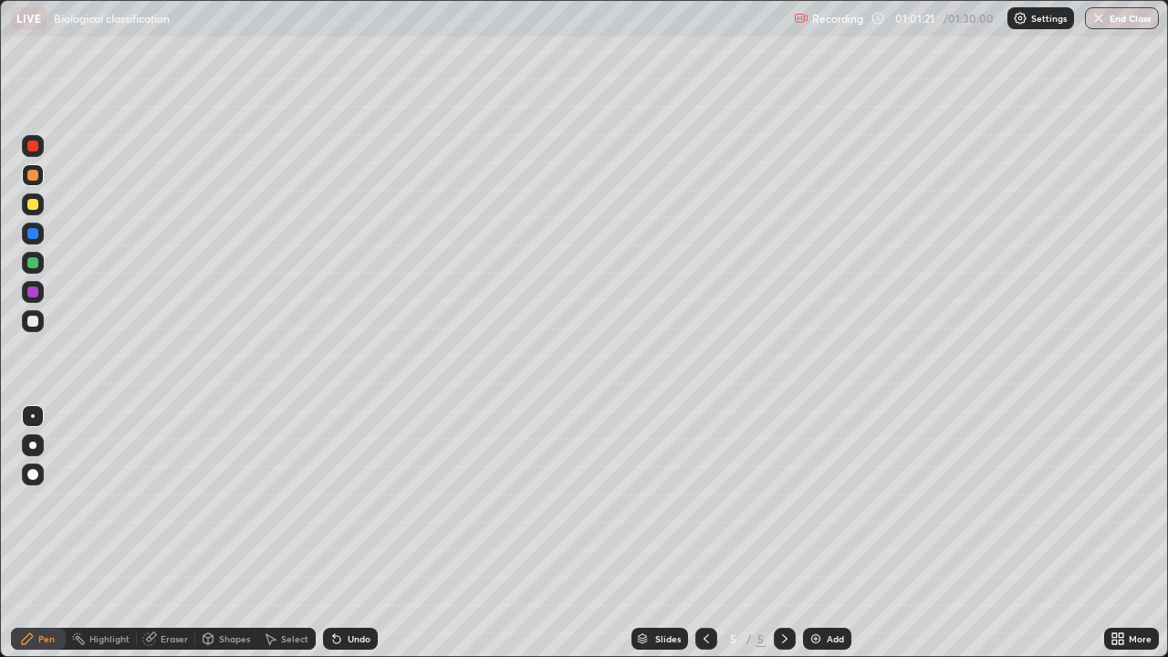
click at [344, 533] on div "Undo" at bounding box center [350, 639] width 55 height 22
click at [32, 204] on div at bounding box center [32, 204] width 11 height 11
click at [39, 176] on div at bounding box center [33, 175] width 22 height 22
click at [37, 202] on div at bounding box center [32, 204] width 11 height 11
click at [1113, 16] on button "End Class" at bounding box center [1122, 18] width 74 height 22
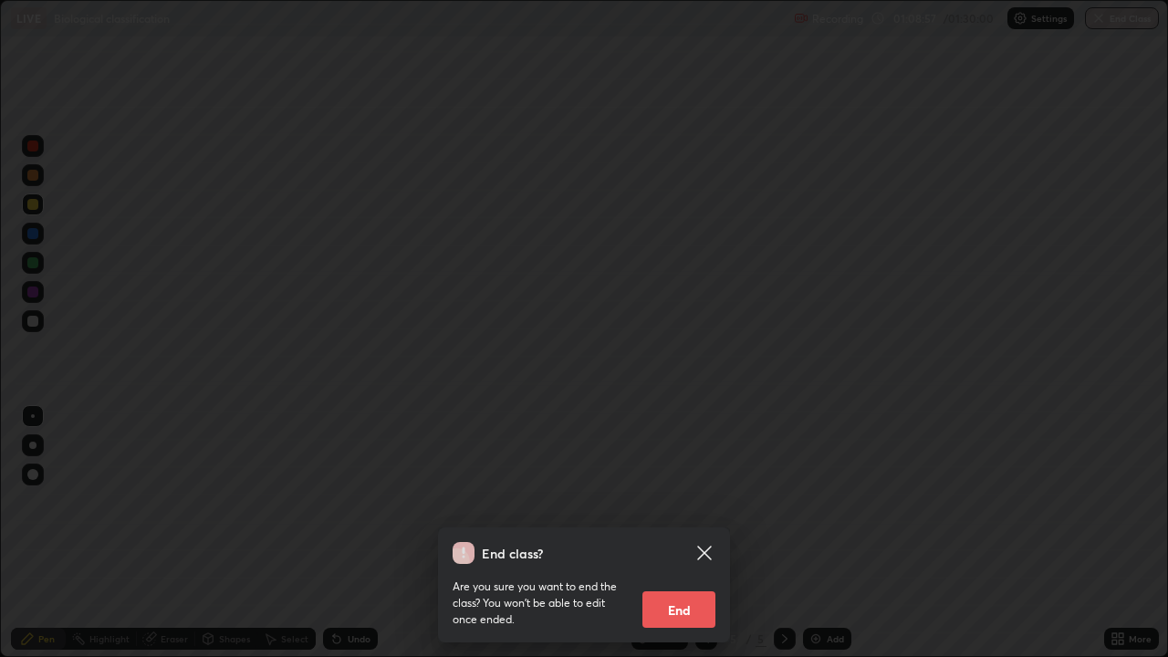
click at [693, 533] on button "End" at bounding box center [679, 610] width 73 height 37
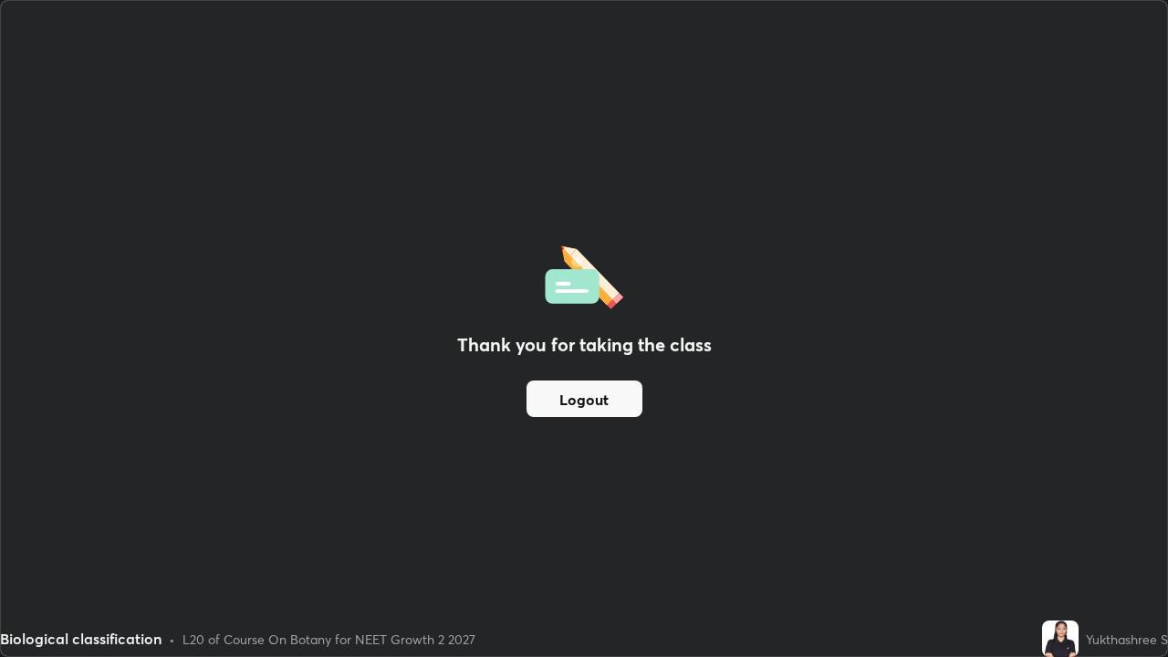
click at [606, 394] on button "Logout" at bounding box center [585, 399] width 116 height 37
